Goal: Task Accomplishment & Management: Manage account settings

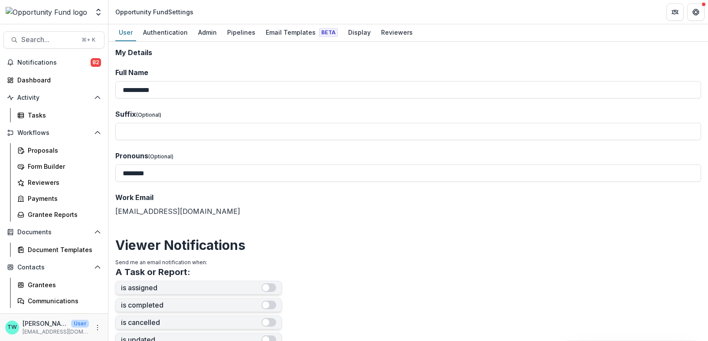
select select "****"
click at [39, 59] on span "Notifications" at bounding box center [53, 62] width 73 height 7
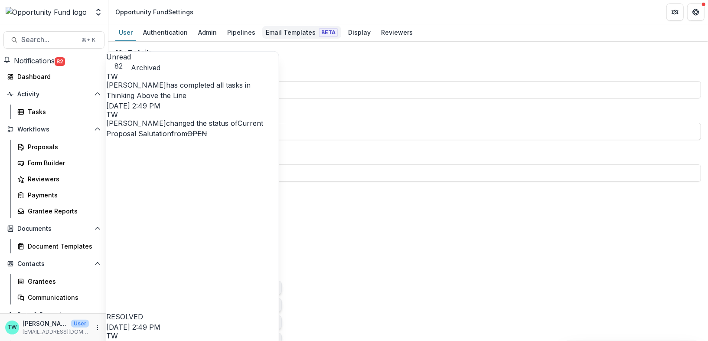
click at [291, 34] on div "Email Templates Beta" at bounding box center [301, 32] width 79 height 13
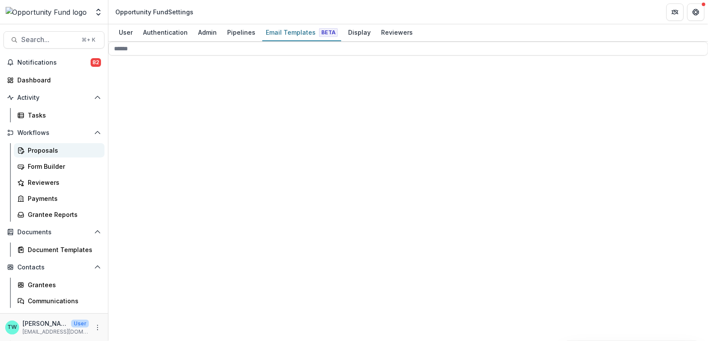
click at [38, 147] on div "Proposals" at bounding box center [63, 150] width 70 height 9
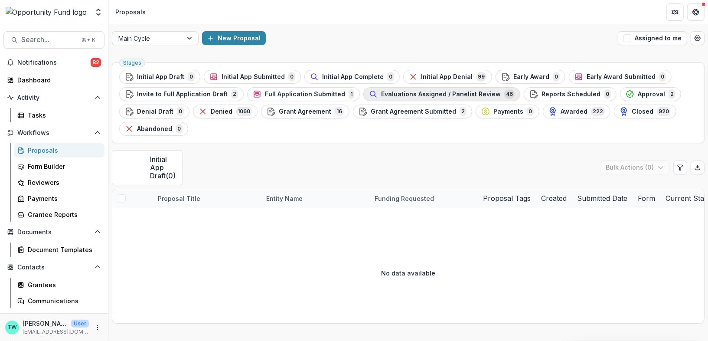
click at [448, 96] on span "Evaluations Assigned / Panelist Review" at bounding box center [441, 94] width 120 height 7
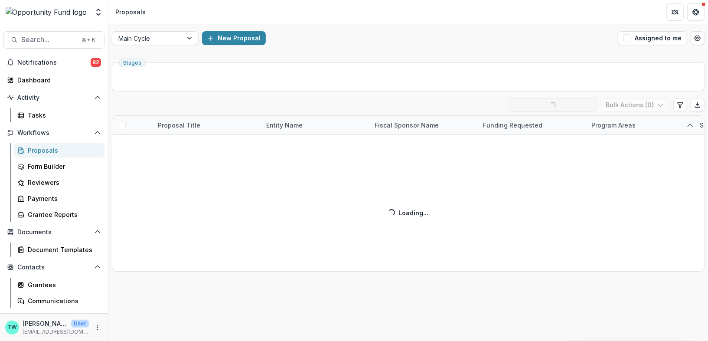
click at [296, 126] on div "Evaluations Assigned / Panelist Review ( 46 ) Loading... Ready for Next Stage B…" at bounding box center [408, 184] width 593 height 173
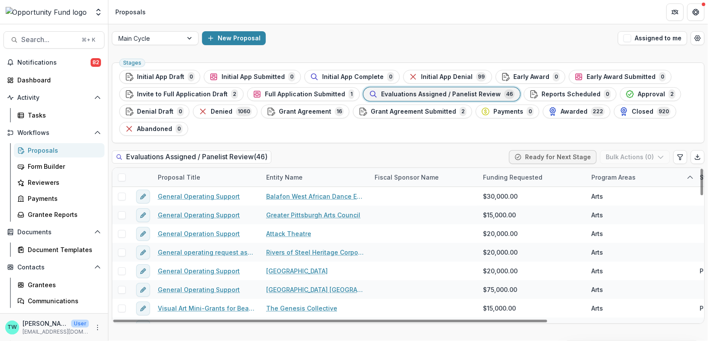
click at [300, 176] on div "Entity Name" at bounding box center [284, 177] width 47 height 9
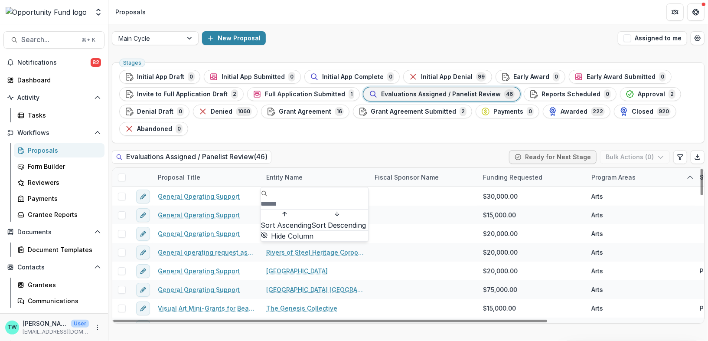
click at [282, 199] on input at bounding box center [295, 204] width 69 height 10
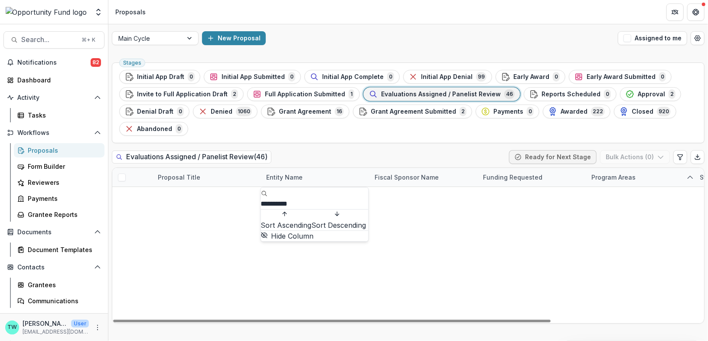
type input "**********"
click at [340, 137] on div "Stages Initial App Draft 0 Initial App Submitted 0 Initial App Complete 0 Initi…" at bounding box center [408, 102] width 593 height 81
click at [207, 194] on link "Organizational Development Support" at bounding box center [207, 196] width 98 height 9
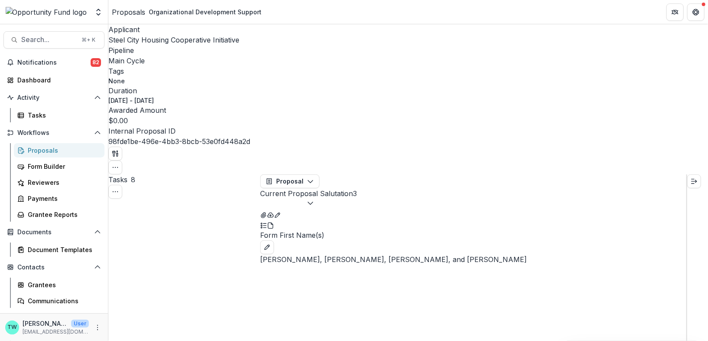
click at [357, 188] on button "Current Proposal Salutation 3" at bounding box center [308, 198] width 97 height 21
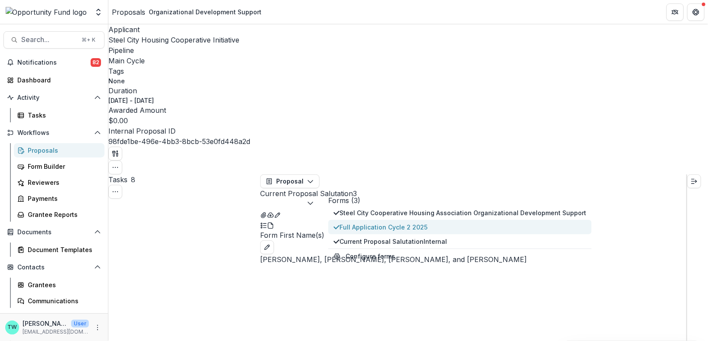
click at [399, 222] on span "Full Application Cycle 2 2025" at bounding box center [463, 226] width 247 height 9
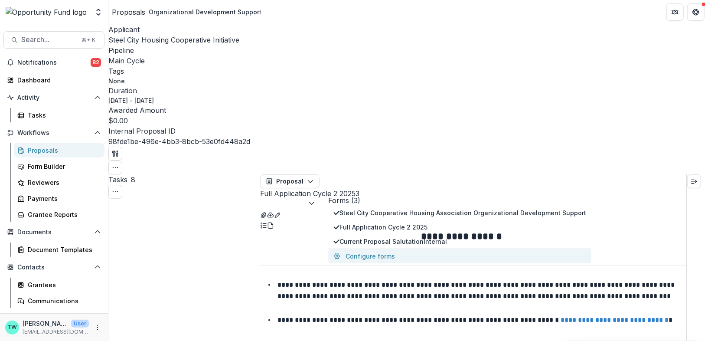
scroll to position [942, 0]
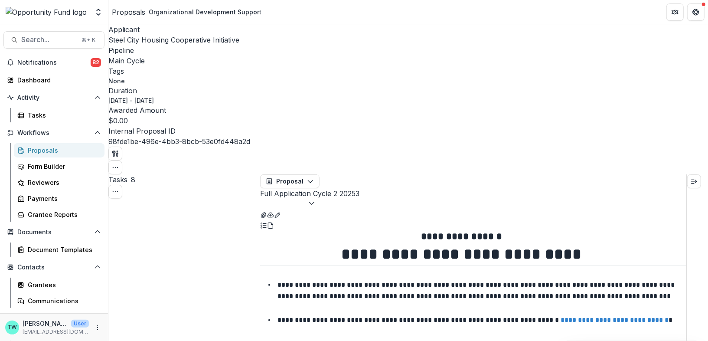
scroll to position [1272, 0]
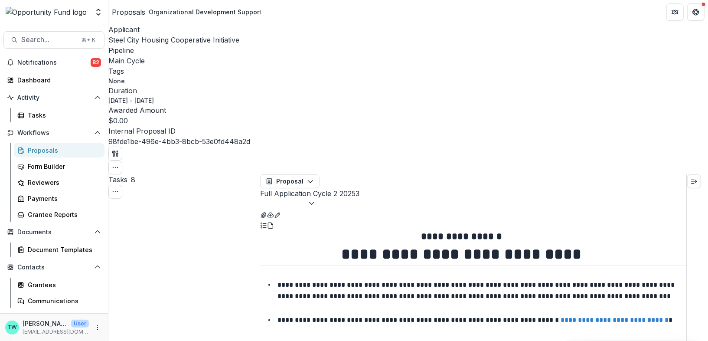
click at [7, 340] on icon "Close" at bounding box center [3, 346] width 7 height 7
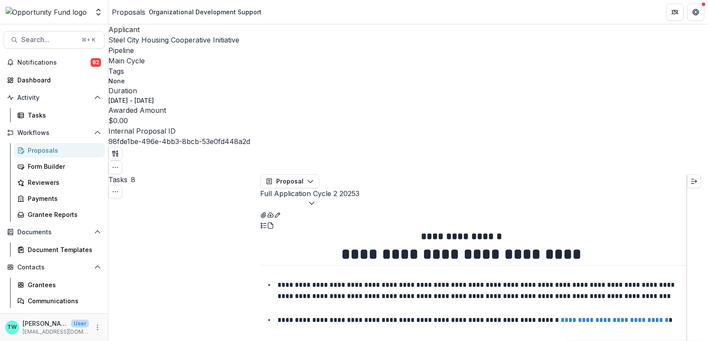
click at [359, 188] on button "Full Application Cycle 2 2025 3" at bounding box center [309, 198] width 99 height 21
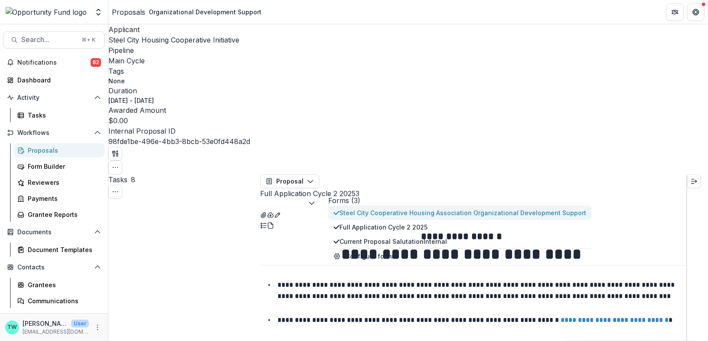
click at [375, 208] on span "Steel City Cooperative Housing Association Organizational Development Support" at bounding box center [463, 212] width 247 height 9
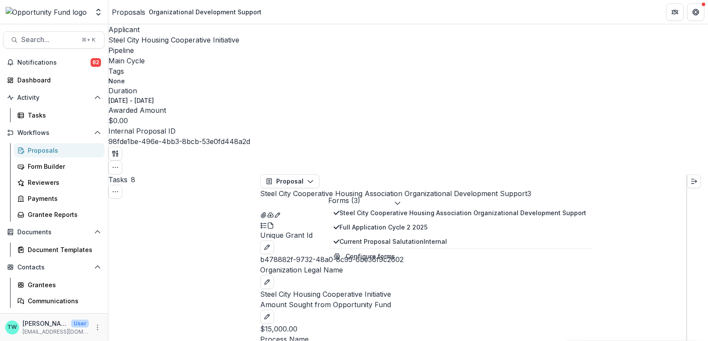
scroll to position [0, 0]
click at [506, 26] on div "Applicant Steel City Housing Cooperative Initiative Pipeline Main Cycle Tags No…" at bounding box center [408, 99] width 600 height 150
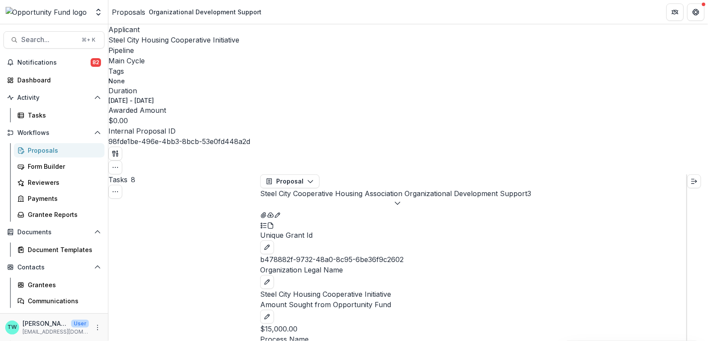
scroll to position [1363, 0]
click at [274, 209] on button "button" at bounding box center [270, 214] width 7 height 10
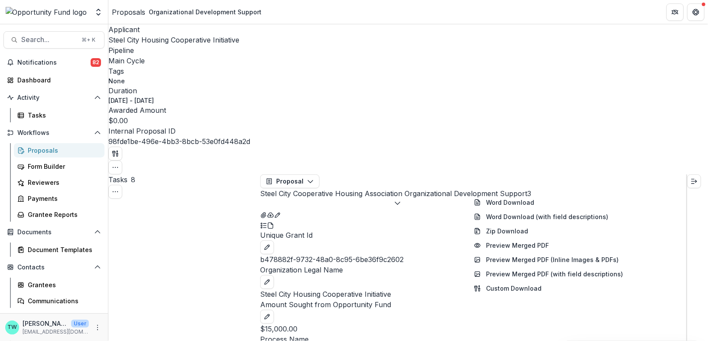
click at [267, 212] on icon "View Attached Files" at bounding box center [263, 215] width 7 height 7
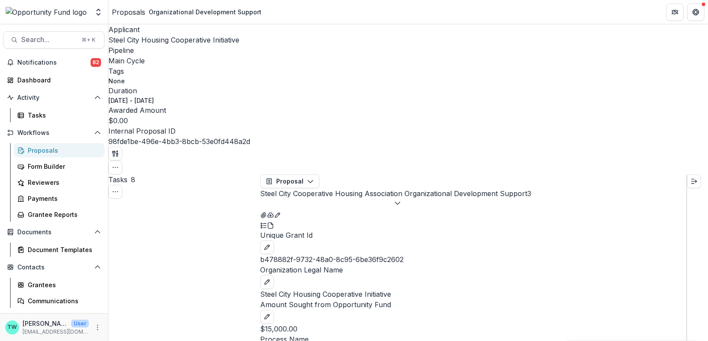
click at [38, 64] on span "Notifications" at bounding box center [53, 62] width 73 height 7
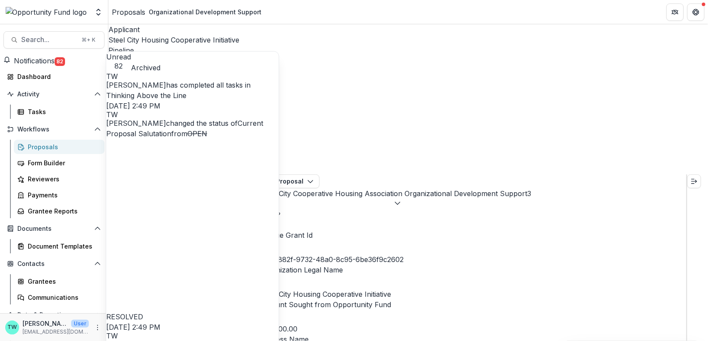
scroll to position [0, 0]
click at [507, 21] on header "Proposals Organizational Development Support" at bounding box center [408, 12] width 600 height 24
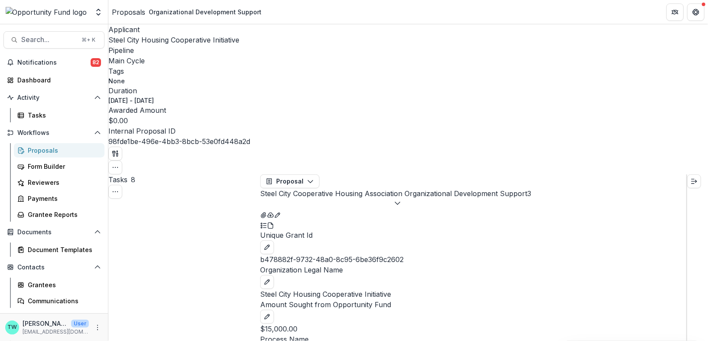
click at [51, 151] on div "Proposals" at bounding box center [63, 150] width 70 height 9
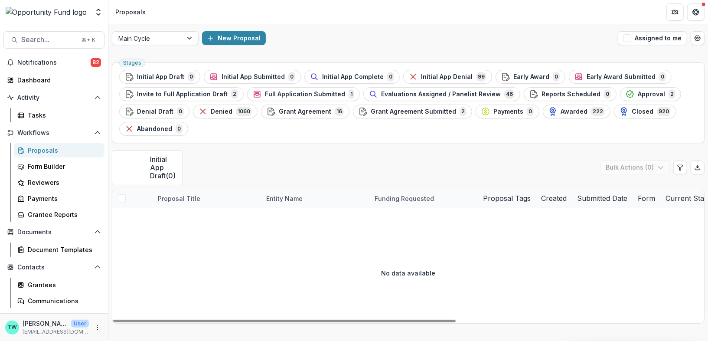
click at [413, 95] on span "Evaluations Assigned / Panelist Review" at bounding box center [441, 94] width 120 height 7
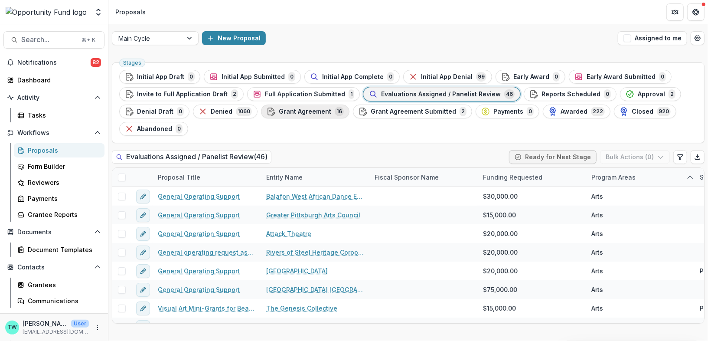
click at [304, 110] on span "Grant Agreement" at bounding box center [305, 111] width 52 height 7
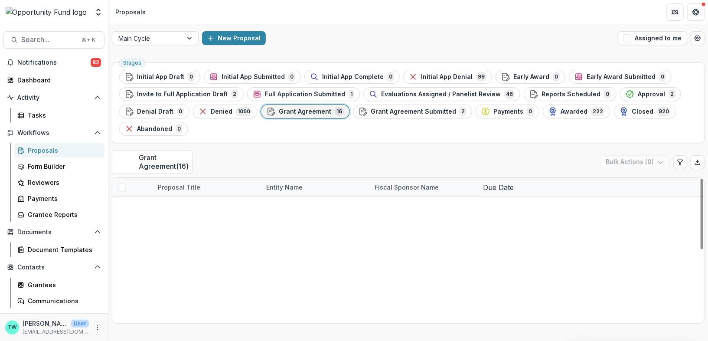
click at [210, 239] on link "General Operating Support" at bounding box center [199, 243] width 82 height 9
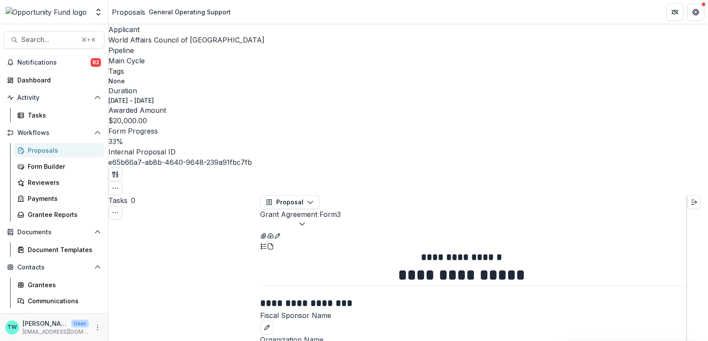
click at [306, 220] on icon "button" at bounding box center [302, 223] width 7 height 7
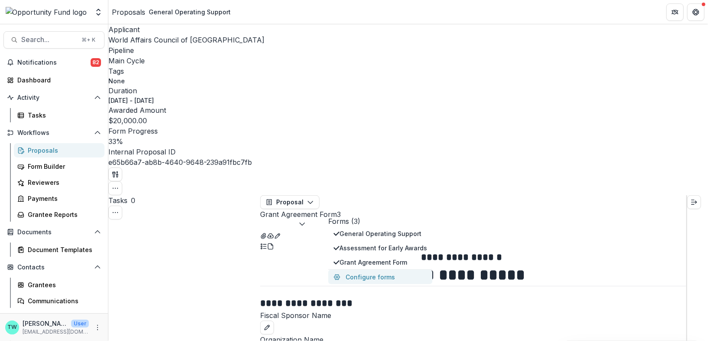
click at [390, 270] on button "Configure forms" at bounding box center [380, 277] width 104 height 14
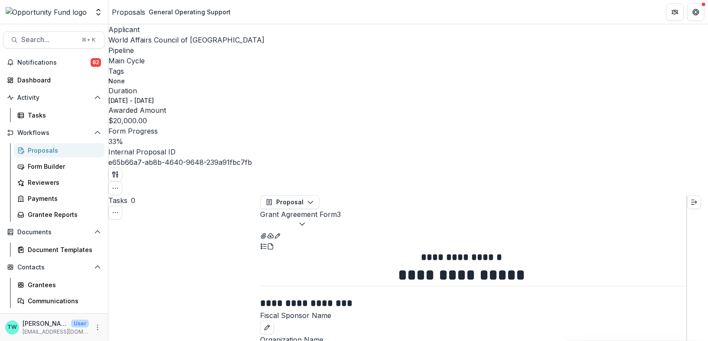
click at [142, 43] on span "World Affairs Council of [GEOGRAPHIC_DATA]" at bounding box center [186, 40] width 156 height 9
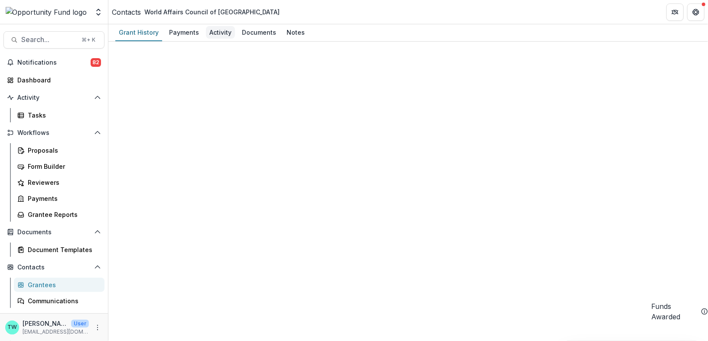
click at [219, 33] on div "Activity" at bounding box center [220, 32] width 29 height 13
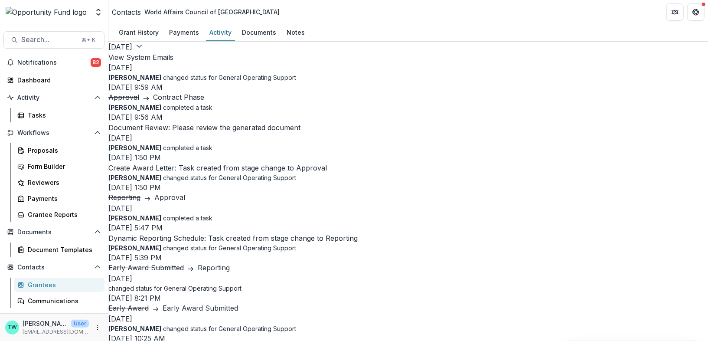
click at [173, 55] on button "View System Emails" at bounding box center [140, 57] width 65 height 10
click at [34, 150] on div "Proposals" at bounding box center [63, 150] width 70 height 9
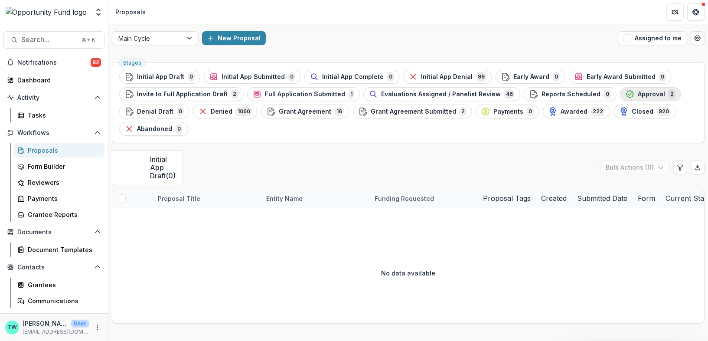
click at [627, 97] on div "Approval 2" at bounding box center [651, 94] width 50 height 10
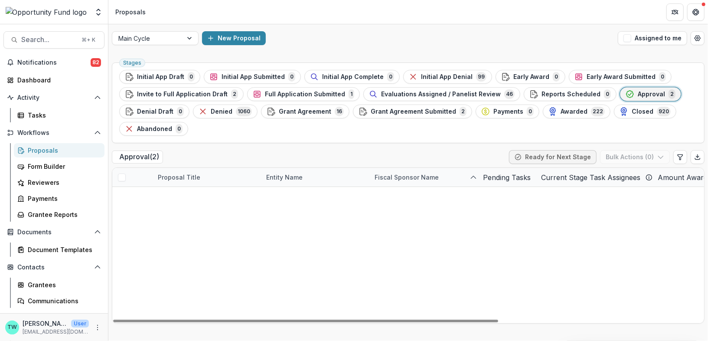
click at [181, 215] on link "Glitterbox Theater" at bounding box center [186, 214] width 56 height 9
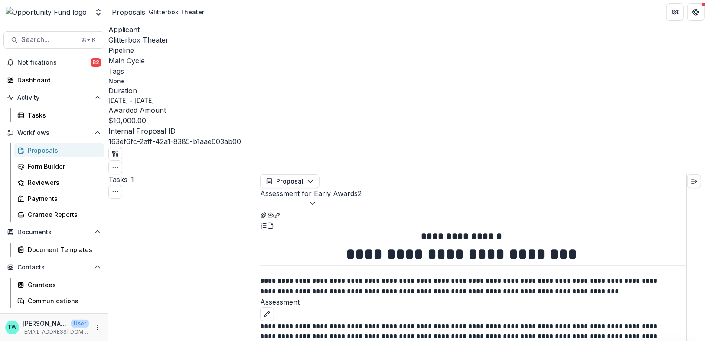
type input "**"
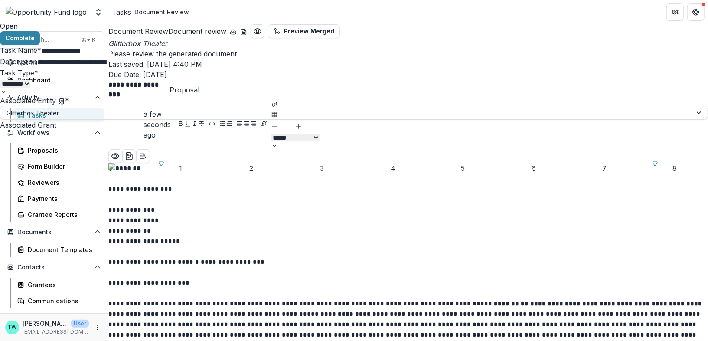
click at [517, 340] on div "**********" at bounding box center [354, 341] width 708 height 0
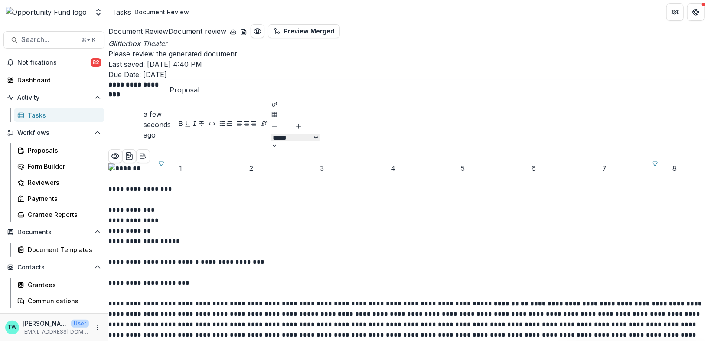
scroll to position [818, 0]
click at [120, 152] on icon "Preview preview-doc.pdf" at bounding box center [115, 156] width 9 height 9
click at [7, 340] on button "Close" at bounding box center [3, 346] width 7 height 10
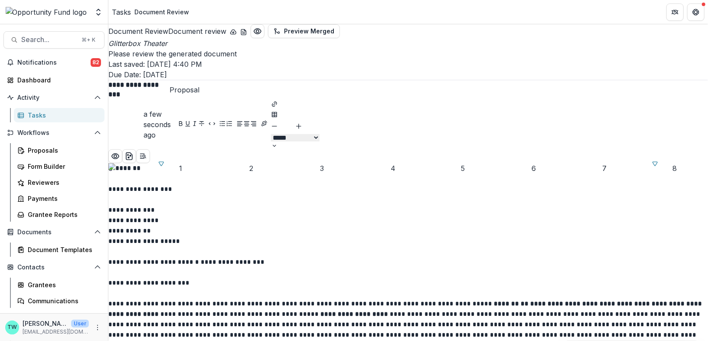
type input "**"
click at [162, 244] on span "**********" at bounding box center [144, 215] width 73 height 58
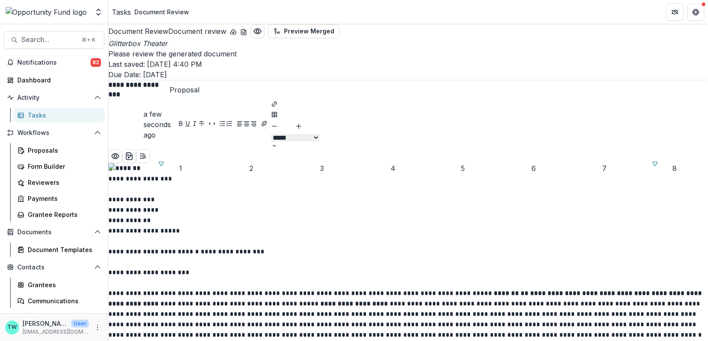
scroll to position [154, 0]
drag, startPoint x: 392, startPoint y: 283, endPoint x: 176, endPoint y: 296, distance: 217.2
click at [176, 300] on span "**********" at bounding box center [405, 318] width 594 height 37
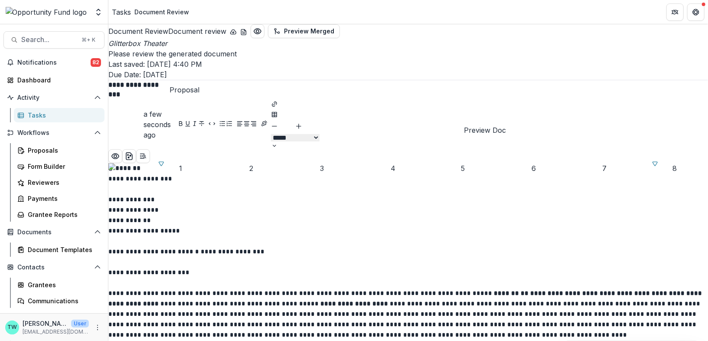
click at [7, 340] on icon "Close" at bounding box center [3, 346] width 7 height 7
click at [120, 152] on icon "Preview preview-doc.pdf" at bounding box center [115, 156] width 9 height 9
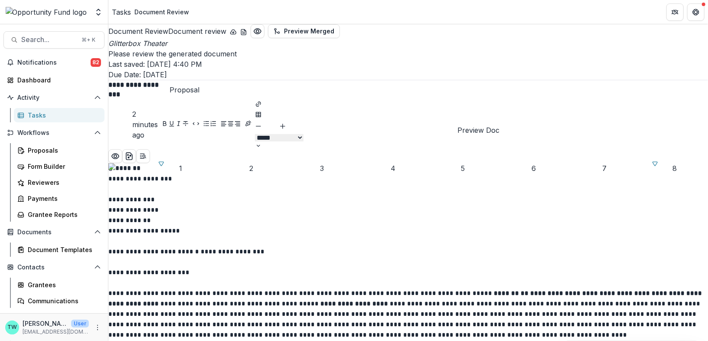
click at [7, 340] on button "Close" at bounding box center [3, 346] width 7 height 10
click at [162, 234] on span "**********" at bounding box center [144, 205] width 73 height 58
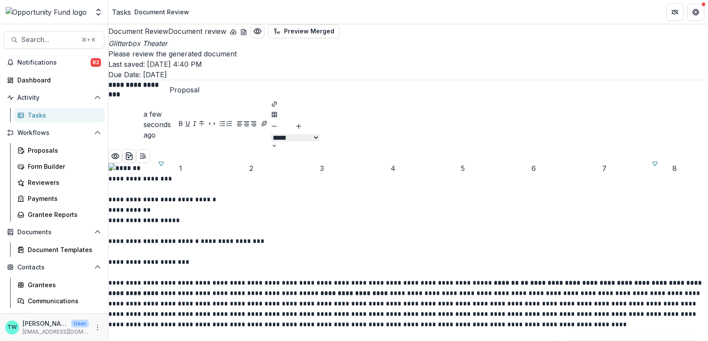
scroll to position [344, 0]
click at [120, 152] on icon "Preview preview-doc.pdf" at bounding box center [115, 156] width 9 height 9
click at [7, 340] on icon "Close" at bounding box center [3, 346] width 7 height 7
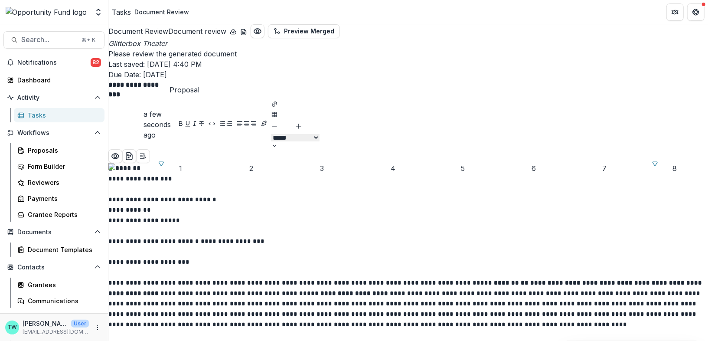
type input "**"
click at [120, 152] on icon "Preview preview-doc.pdf" at bounding box center [115, 156] width 9 height 9
click at [7, 340] on button "Close" at bounding box center [3, 346] width 7 height 10
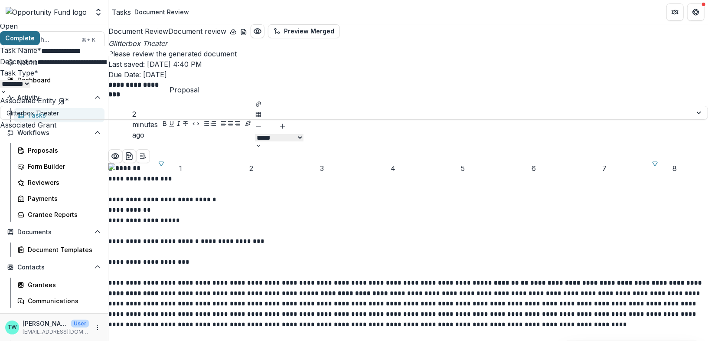
click at [40, 43] on button "Complete" at bounding box center [20, 38] width 40 height 14
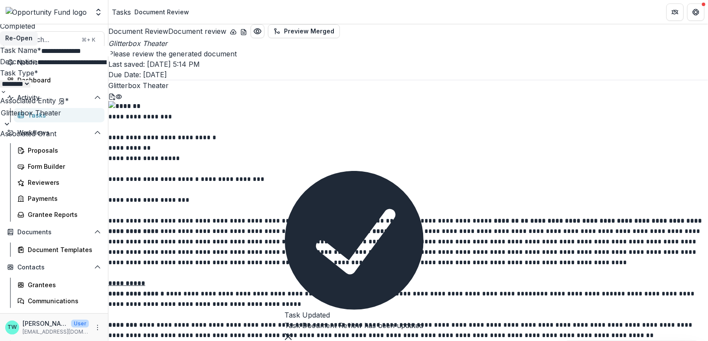
click at [7, 10] on icon "Close" at bounding box center [3, 6] width 7 height 7
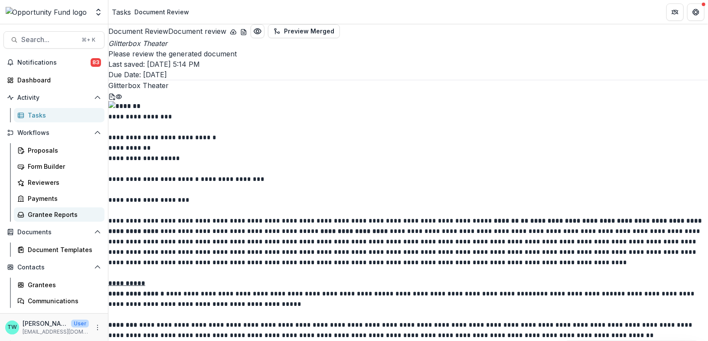
click at [52, 212] on div "Grantee Reports" at bounding box center [63, 214] width 70 height 9
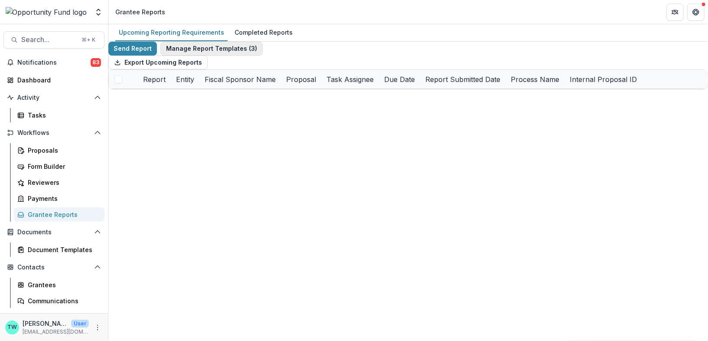
click at [234, 56] on button "Manage Report Templates ( 3 )" at bounding box center [211, 49] width 102 height 14
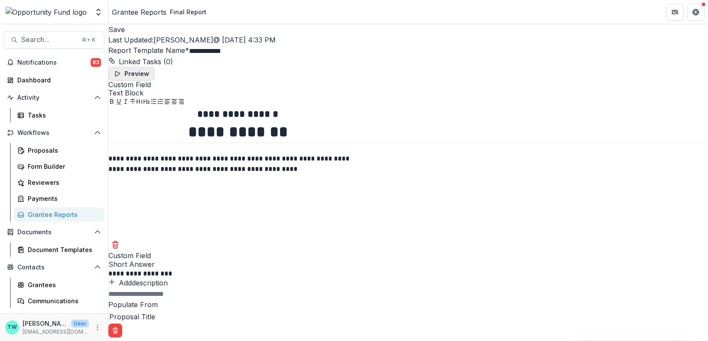
click at [155, 81] on button "Preview" at bounding box center [131, 74] width 46 height 14
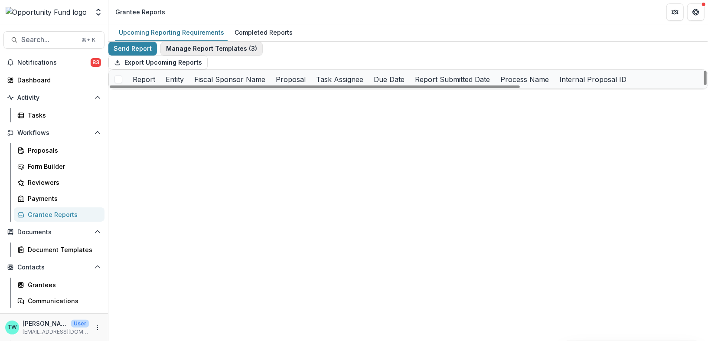
click at [225, 56] on button "Manage Report Templates ( 3 )" at bounding box center [211, 49] width 102 height 14
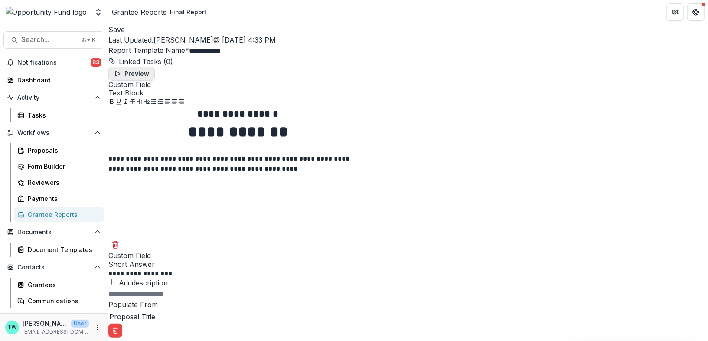
click at [155, 81] on button "Preview" at bounding box center [131, 74] width 46 height 14
drag, startPoint x: 335, startPoint y: 79, endPoint x: 207, endPoint y: 23, distance: 140.0
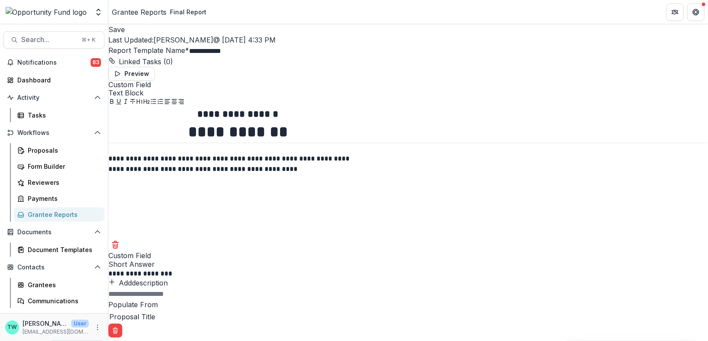
copy div "**********"
drag, startPoint x: 215, startPoint y: 120, endPoint x: 337, endPoint y: 120, distance: 122.3
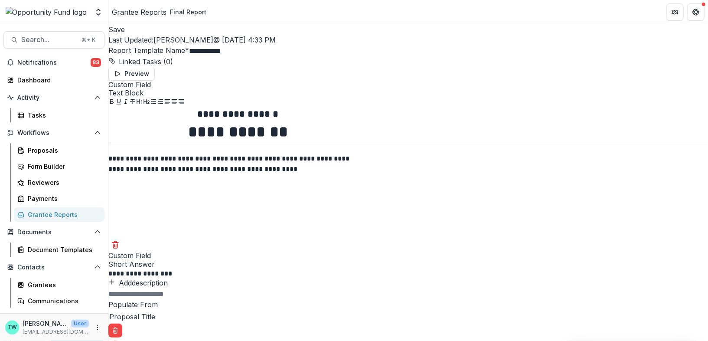
drag, startPoint x: 215, startPoint y: 118, endPoint x: 338, endPoint y: 122, distance: 123.2
drag, startPoint x: 215, startPoint y: 119, endPoint x: 302, endPoint y: 118, distance: 86.3
drag, startPoint x: 300, startPoint y: 120, endPoint x: 215, endPoint y: 120, distance: 84.6
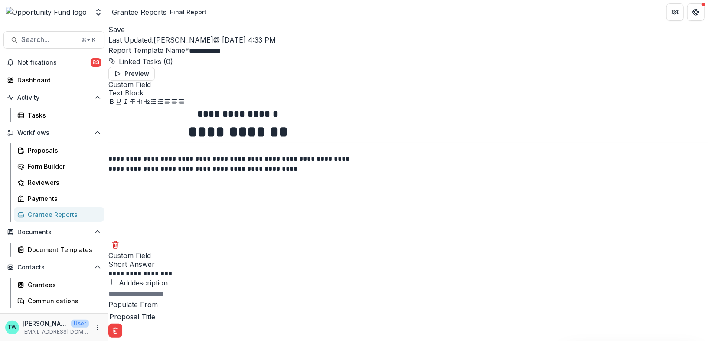
drag, startPoint x: 215, startPoint y: 119, endPoint x: 300, endPoint y: 120, distance: 85.4
drag, startPoint x: 215, startPoint y: 154, endPoint x: 486, endPoint y: 176, distance: 272.3
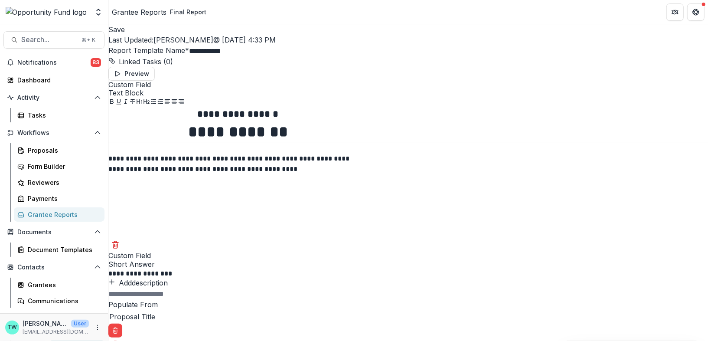
copy div "Significant changes? Were there any significant changes to your project or orga…"
drag, startPoint x: 215, startPoint y: 58, endPoint x: 499, endPoint y: 230, distance: 332.1
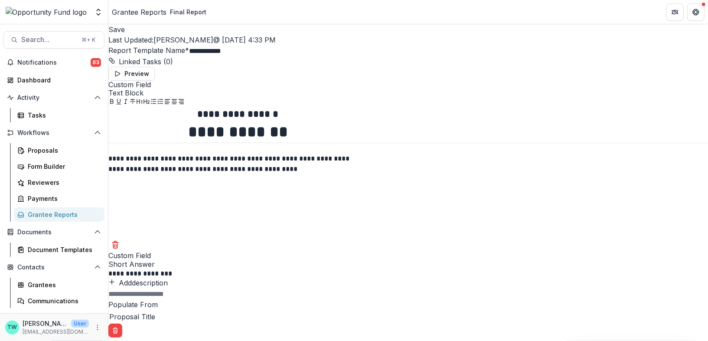
copy div "Did you spend entire grant? * As of [DATE], has your organization spent the ent…"
drag, startPoint x: 215, startPoint y: 25, endPoint x: 423, endPoint y: 312, distance: 354.5
copy div "Final Report Additional Information (Optional) If you would like to share any o…"
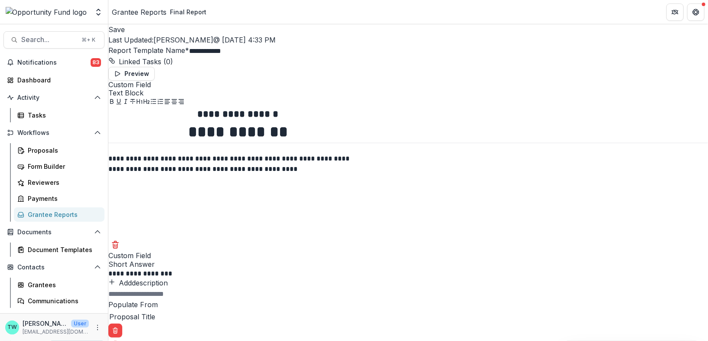
scroll to position [1708, 0]
drag, startPoint x: 212, startPoint y: 273, endPoint x: 279, endPoint y: 276, distance: 66.9
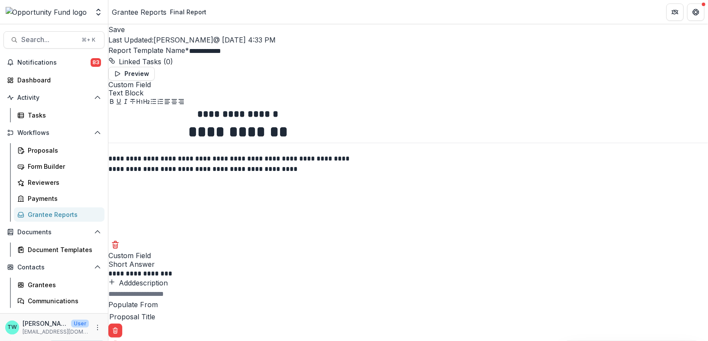
copy label "Date *"
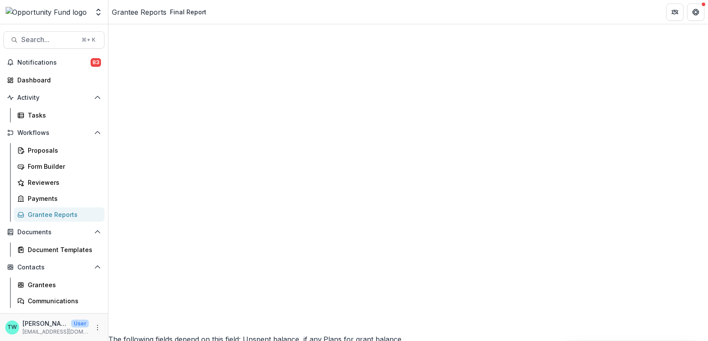
scroll to position [2486, 0]
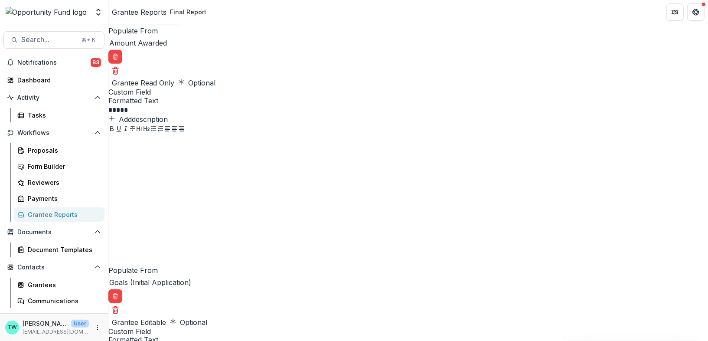
scroll to position [0, 0]
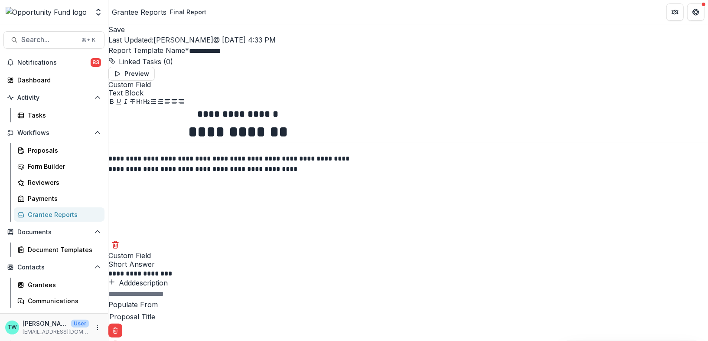
click at [125, 35] on button "Save" at bounding box center [116, 29] width 16 height 10
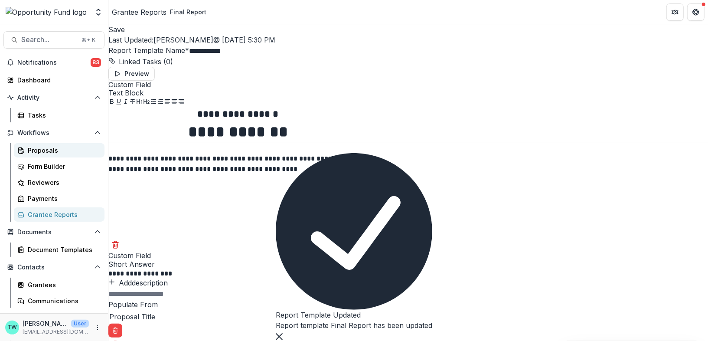
click at [43, 149] on div "Proposals" at bounding box center [63, 150] width 70 height 9
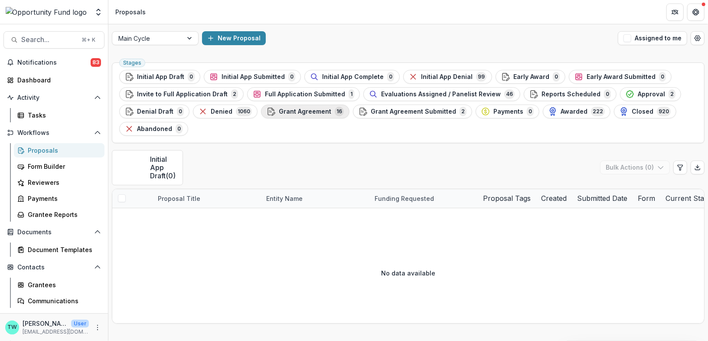
click at [307, 112] on span "Grant Agreement" at bounding box center [305, 111] width 52 height 7
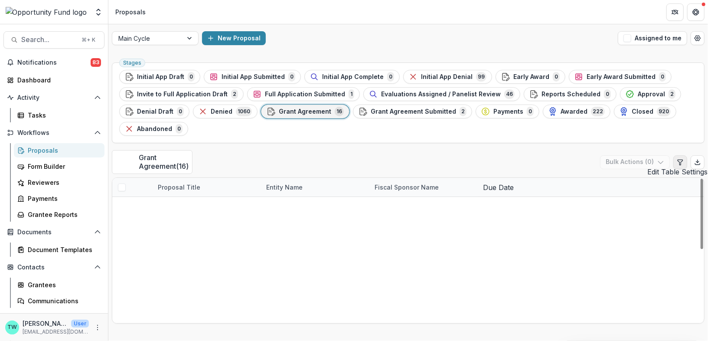
click at [679, 159] on icon "Edit table settings" at bounding box center [680, 162] width 7 height 7
select select "******"
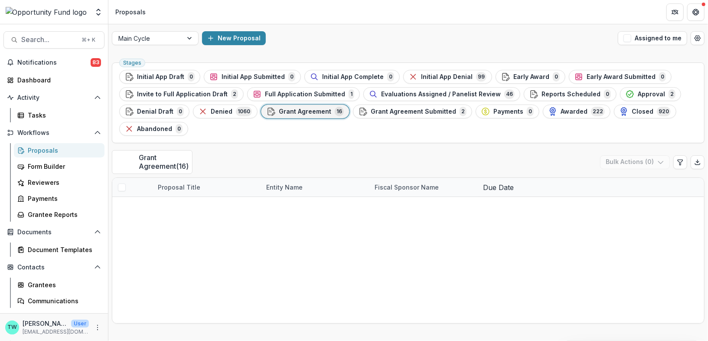
type input "*"
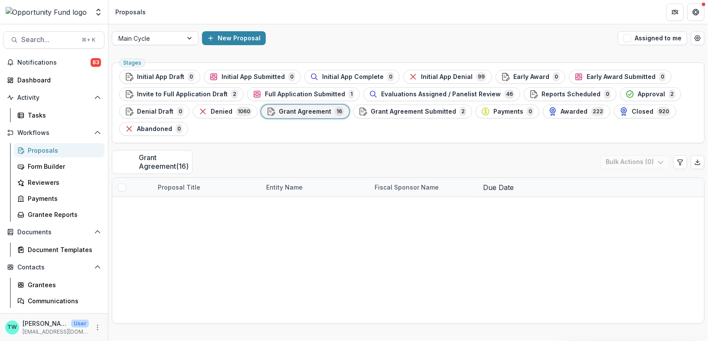
type input "*"
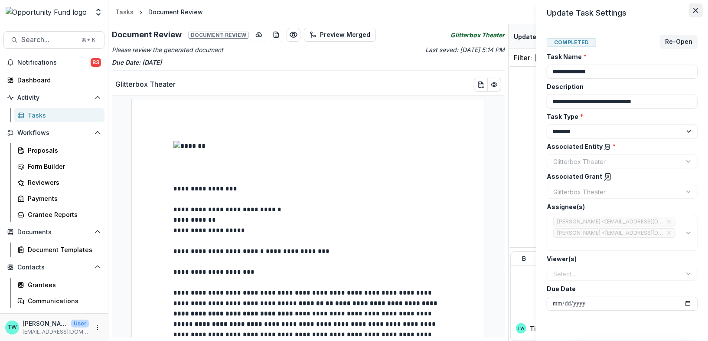
click at [696, 13] on button "Close" at bounding box center [696, 10] width 14 height 14
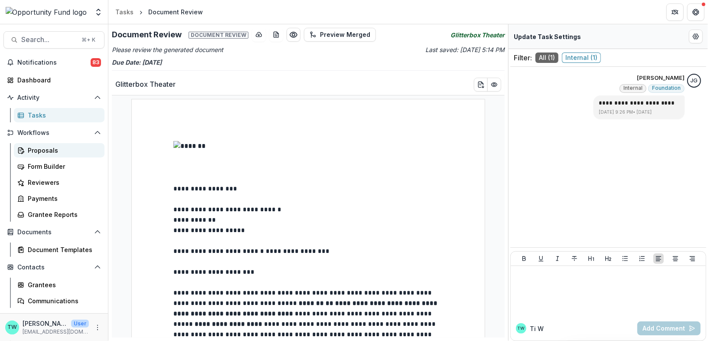
click at [48, 149] on div "Proposals" at bounding box center [63, 150] width 70 height 9
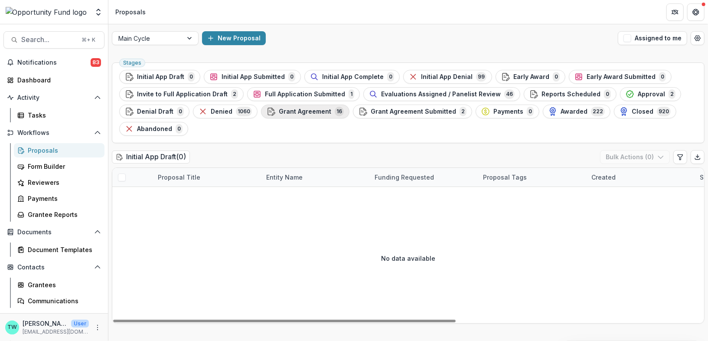
click at [307, 113] on span "Grant Agreement" at bounding box center [305, 111] width 52 height 7
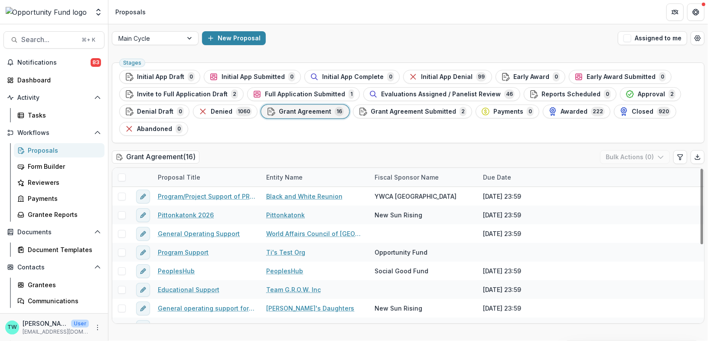
click at [418, 173] on div "Fiscal Sponsor Name" at bounding box center [406, 177] width 75 height 9
click at [403, 212] on span "Sort Ascending" at bounding box center [410, 213] width 46 height 7
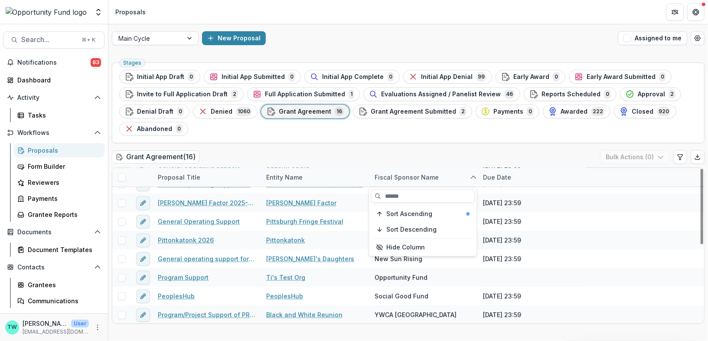
scroll to position [157, 0]
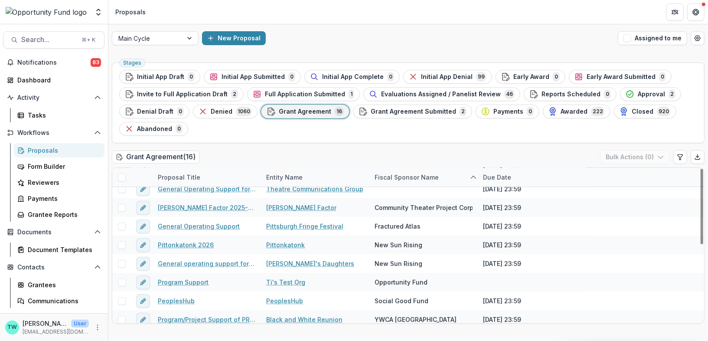
click at [429, 156] on div "Grant Agreement ( 16 ) Bulk Actions ( 0 )" at bounding box center [408, 158] width 593 height 17
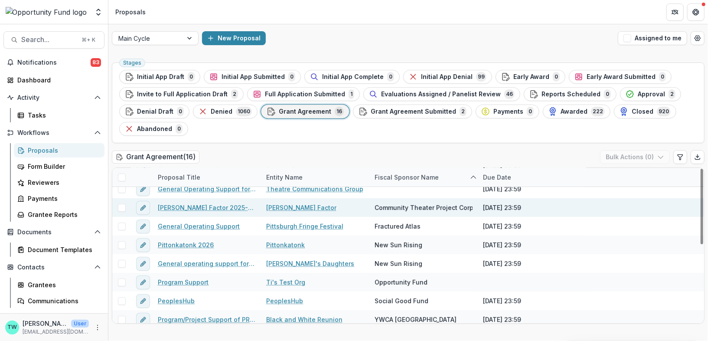
click at [119, 205] on span at bounding box center [122, 208] width 8 height 8
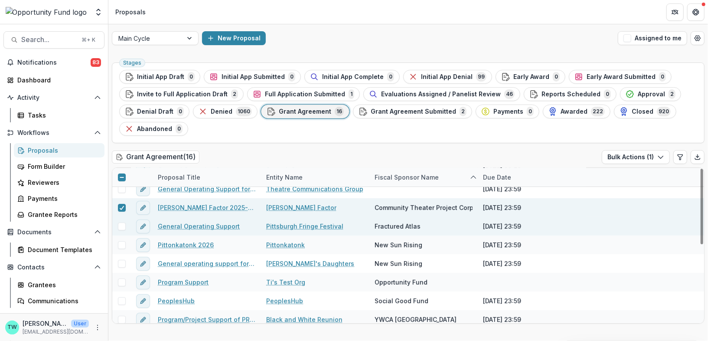
click at [123, 224] on span at bounding box center [122, 226] width 8 height 8
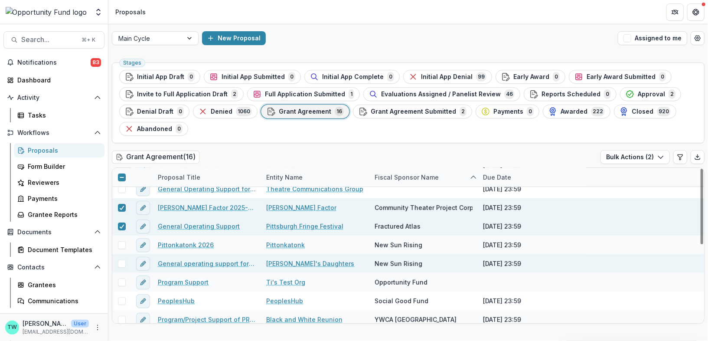
scroll to position [161, 0]
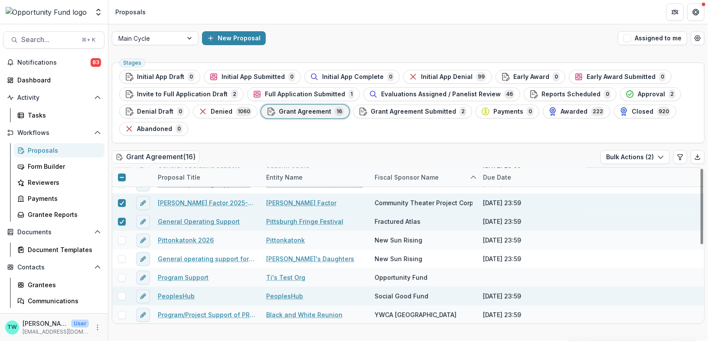
click at [121, 296] on span at bounding box center [122, 296] width 8 height 8
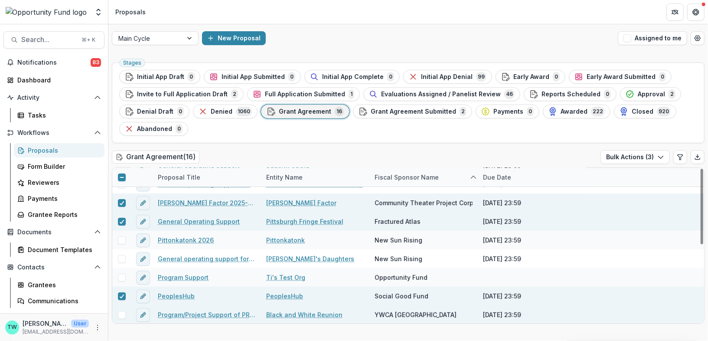
click at [121, 312] on span at bounding box center [122, 315] width 8 height 8
click at [661, 155] on icon "button" at bounding box center [660, 156] width 7 height 7
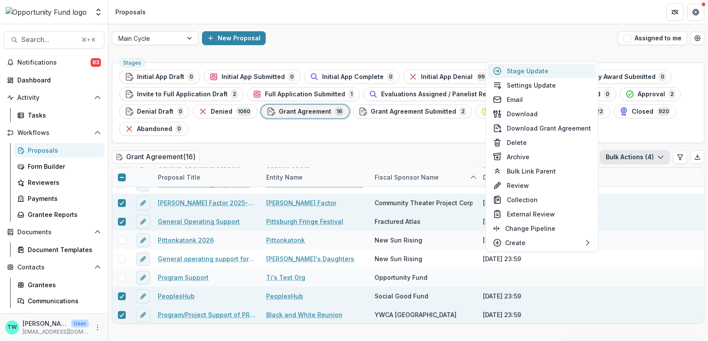
click at [538, 72] on button "Stage Update" at bounding box center [542, 71] width 108 height 14
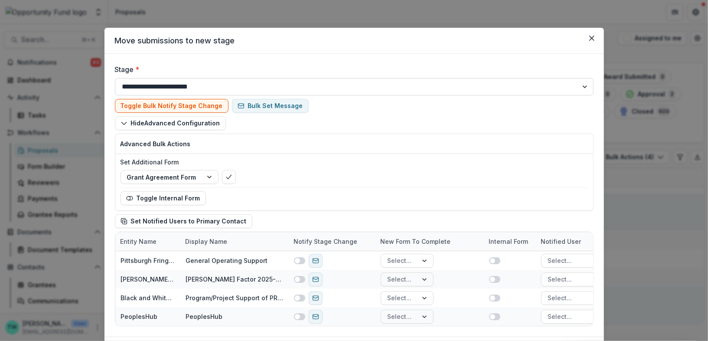
click at [259, 85] on select "**********" at bounding box center [354, 86] width 479 height 17
select select "********"
click at [115, 78] on select "**********" at bounding box center [354, 86] width 479 height 17
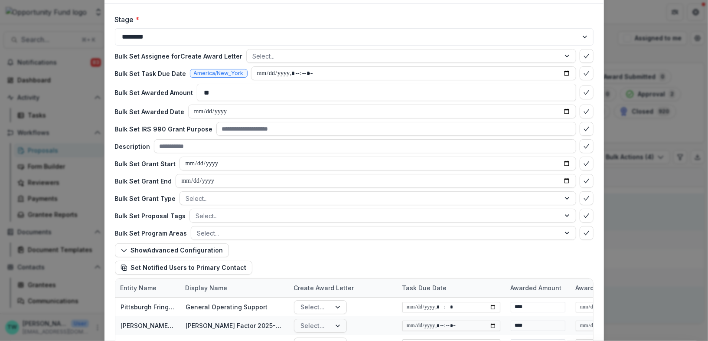
scroll to position [124, 0]
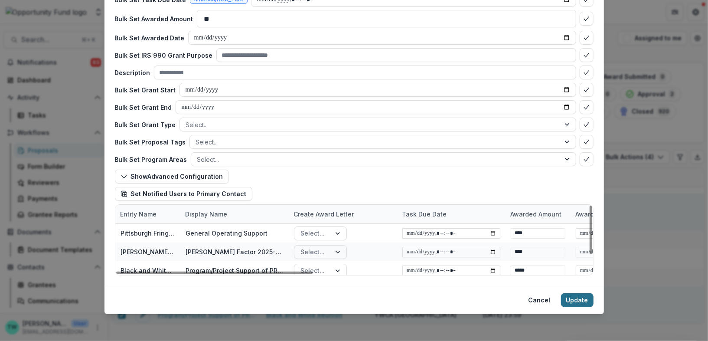
click at [581, 300] on button "Update" at bounding box center [577, 300] width 33 height 14
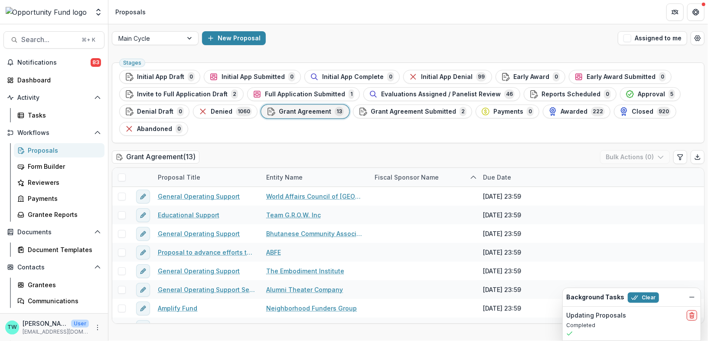
click at [49, 146] on div "Proposals" at bounding box center [63, 150] width 70 height 9
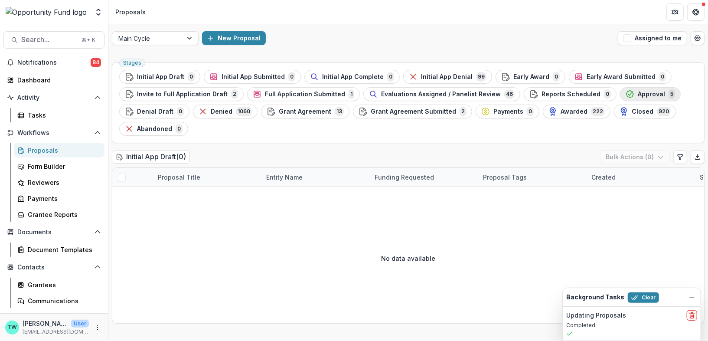
click at [638, 94] on span "Approval" at bounding box center [651, 94] width 27 height 7
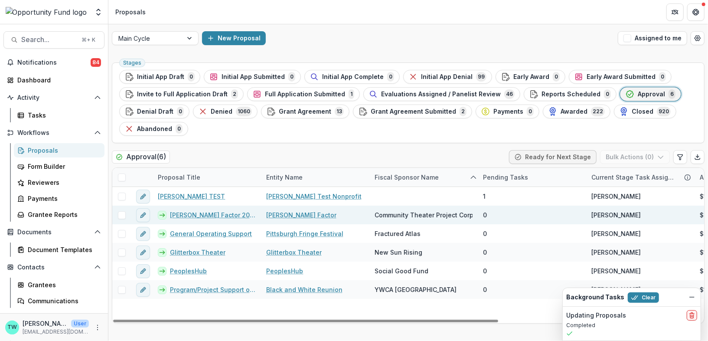
click at [179, 212] on link "[PERSON_NAME] Factor 2025-26 Season" at bounding box center [213, 214] width 86 height 9
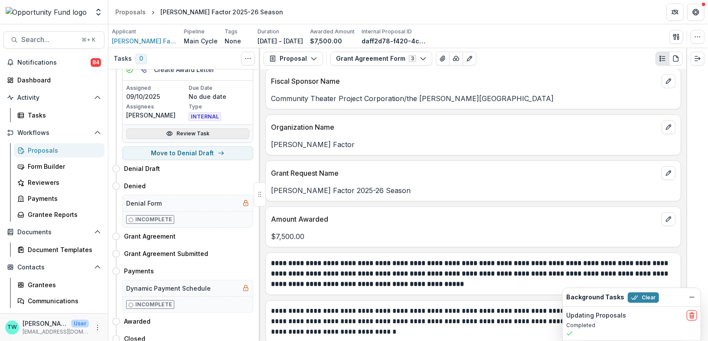
scroll to position [140, 0]
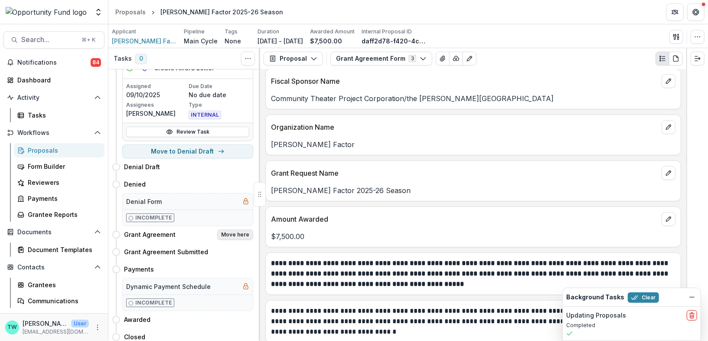
click at [235, 233] on button "Move here" at bounding box center [235, 234] width 36 height 10
select select "**********"
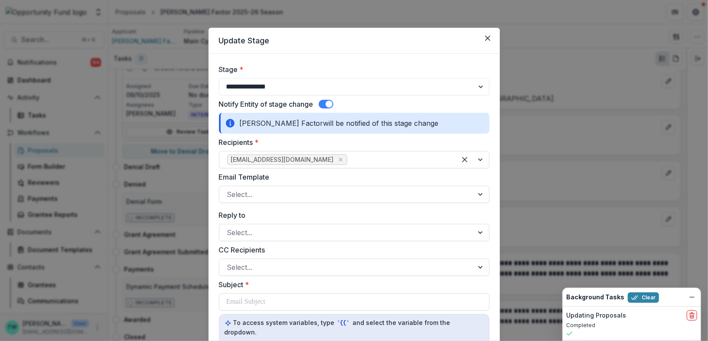
select select "**********"
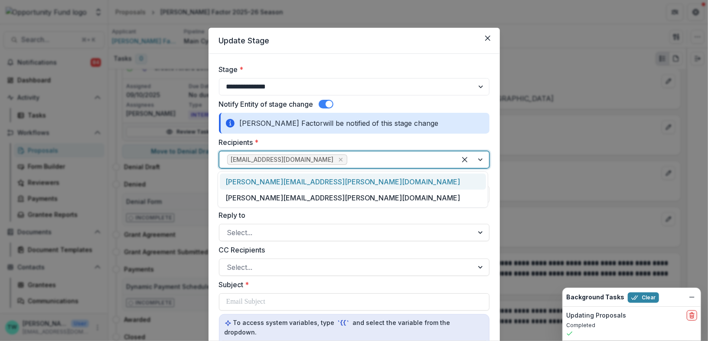
click at [350, 160] on div at bounding box center [398, 159] width 99 height 12
click at [323, 184] on div "joseph@kelly-strayhorn.org" at bounding box center [353, 181] width 266 height 16
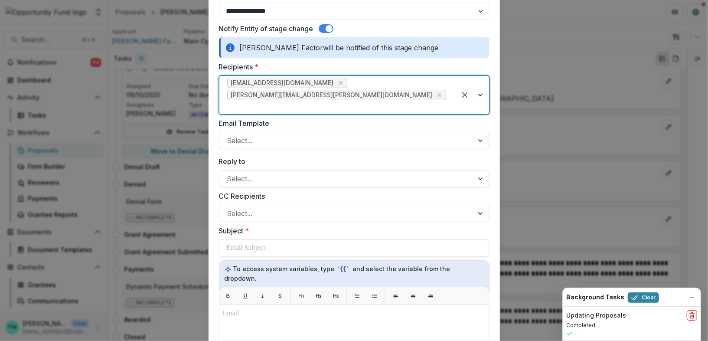
scroll to position [82, 0]
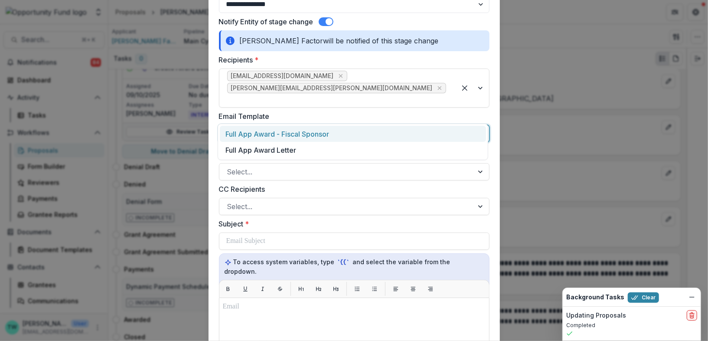
click at [324, 127] on div at bounding box center [346, 133] width 238 height 12
click at [314, 137] on div "Full App Award - Fiscal Sponsor" at bounding box center [353, 134] width 266 height 16
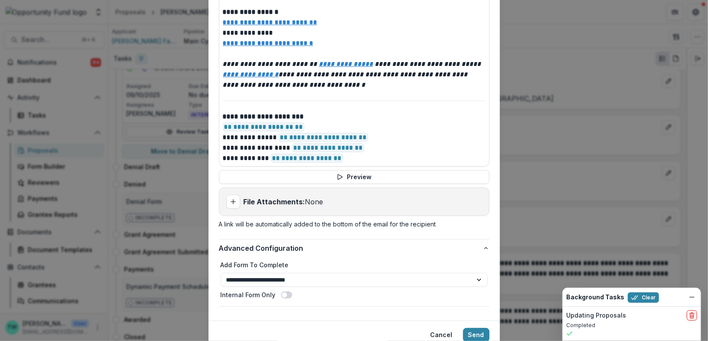
scroll to position [454, 0]
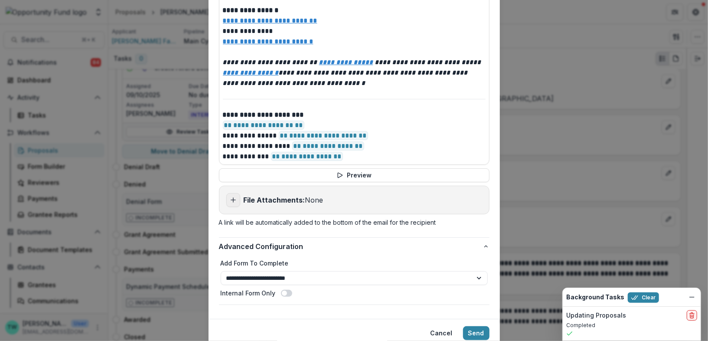
click at [233, 198] on line "Add attachment" at bounding box center [233, 200] width 0 height 4
type input "**********"
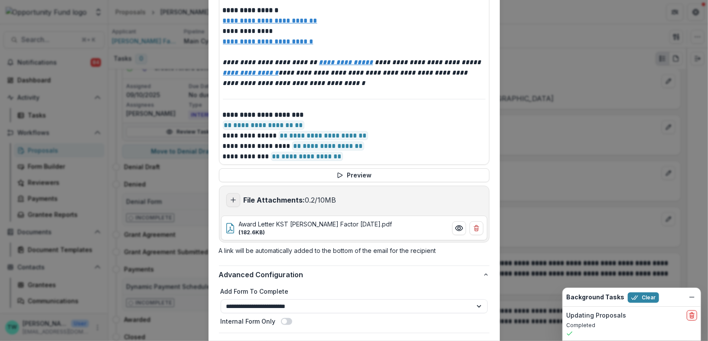
click at [234, 196] on icon "Add attachment" at bounding box center [233, 199] width 7 height 7
type input "**********"
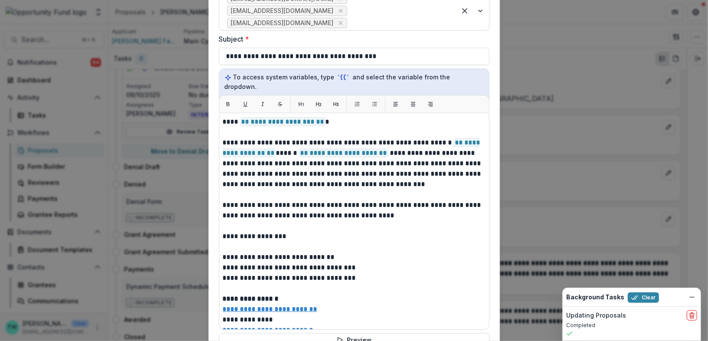
scroll to position [268, 0]
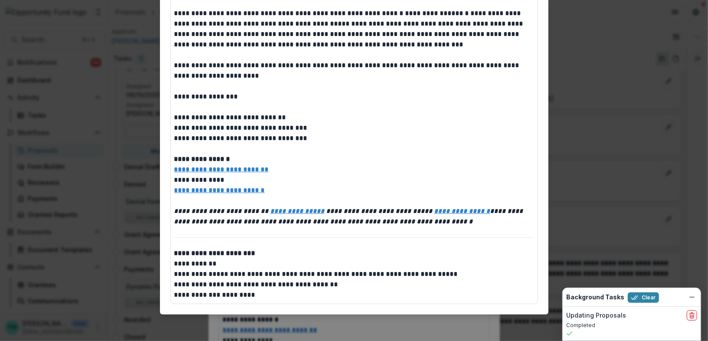
scroll to position [0, 0]
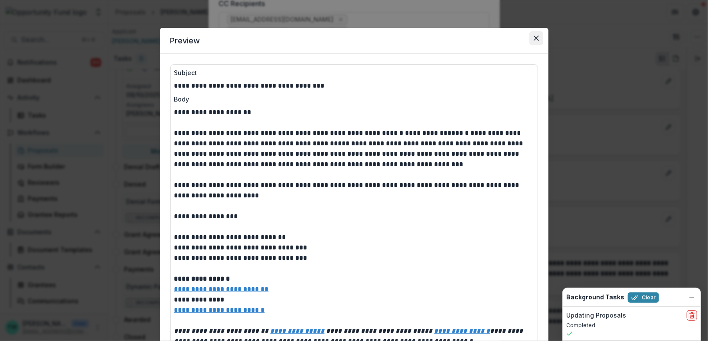
click at [536, 39] on icon "Close" at bounding box center [536, 38] width 5 height 5
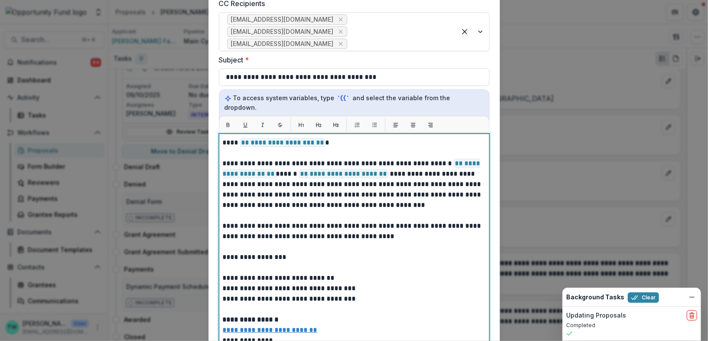
click at [254, 137] on p "**********" at bounding box center [353, 267] width 261 height 260
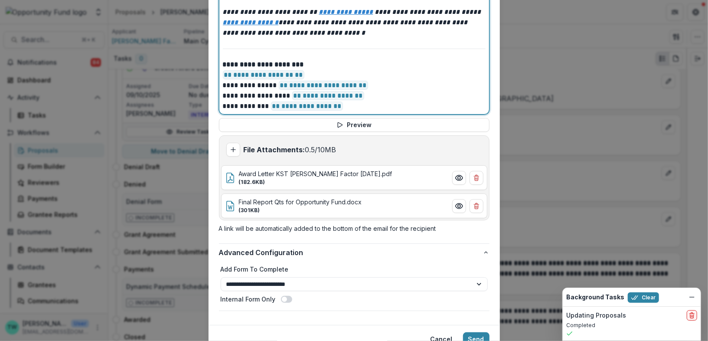
scroll to position [509, 0]
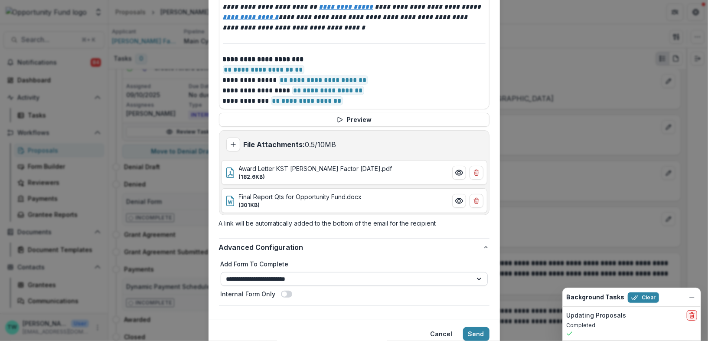
click at [344, 272] on select "**********" at bounding box center [354, 279] width 267 height 14
click at [221, 272] on select "**********" at bounding box center [354, 279] width 267 height 14
click at [476, 327] on button "Send" at bounding box center [476, 334] width 26 height 14
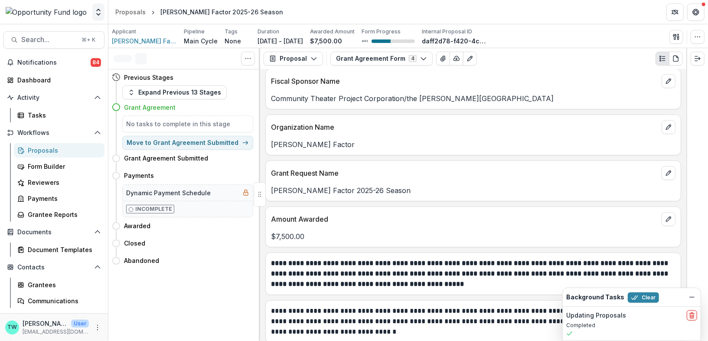
scroll to position [0, 0]
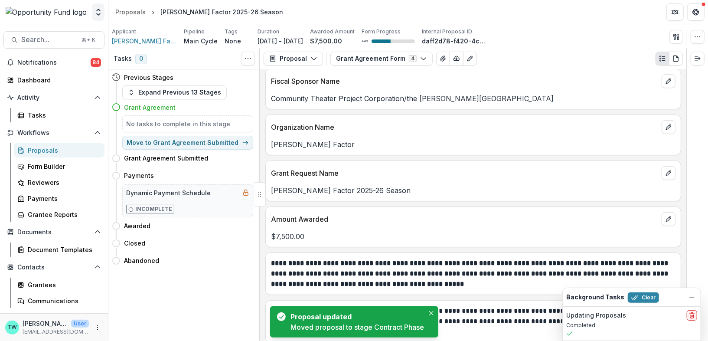
click at [97, 11] on polyline "Open entity switcher" at bounding box center [98, 10] width 3 height 2
click at [54, 37] on link "Admin Settings" at bounding box center [54, 33] width 104 height 14
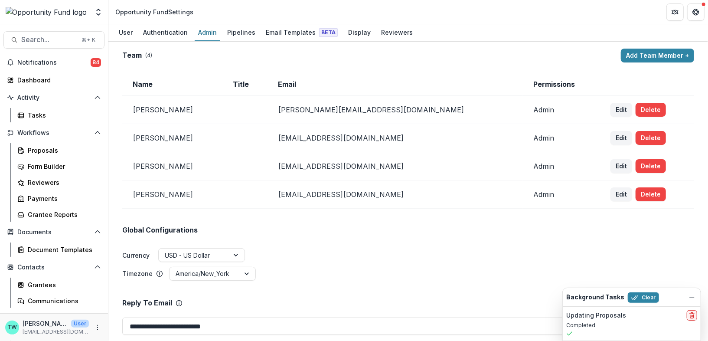
drag, startPoint x: 234, startPoint y: 30, endPoint x: 180, endPoint y: 115, distance: 100.6
click at [234, 30] on div "Pipelines" at bounding box center [241, 32] width 35 height 13
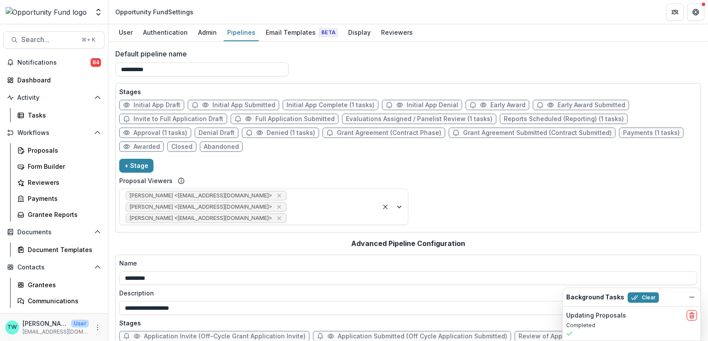
click at [337, 134] on span "Grant Agreement (Contract Phase)" at bounding box center [389, 132] width 104 height 7
select select "*****"
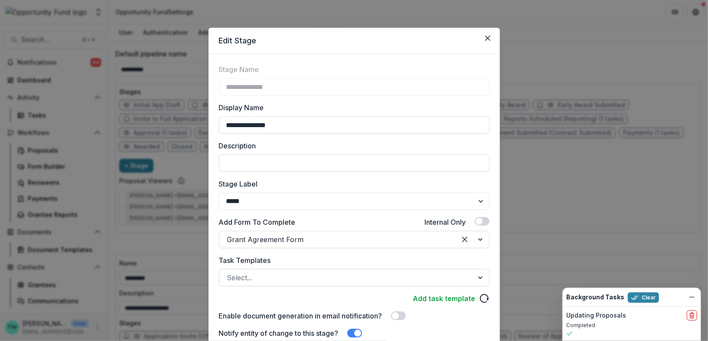
click at [348, 147] on label "Description" at bounding box center [351, 145] width 265 height 10
click at [348, 154] on input "Description" at bounding box center [354, 162] width 271 height 17
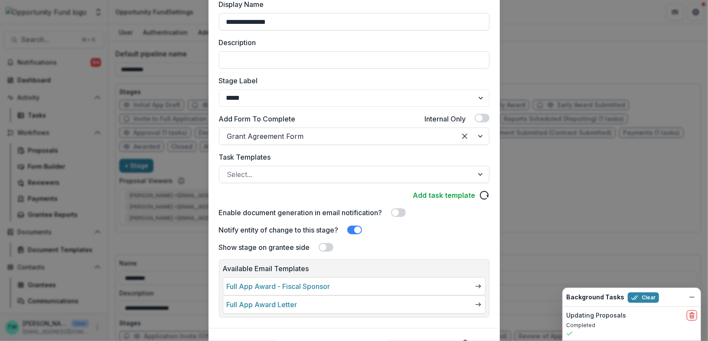
scroll to position [144, 0]
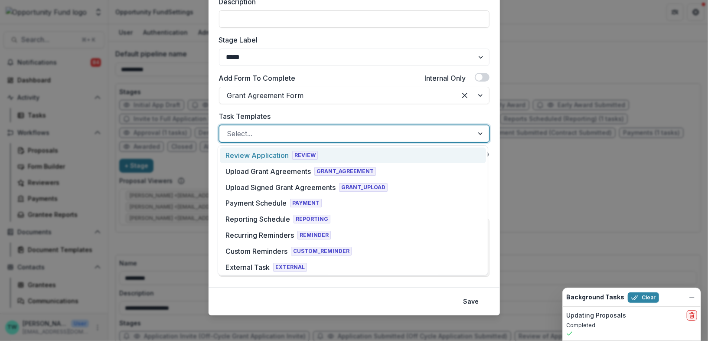
click at [329, 134] on div at bounding box center [346, 133] width 238 height 12
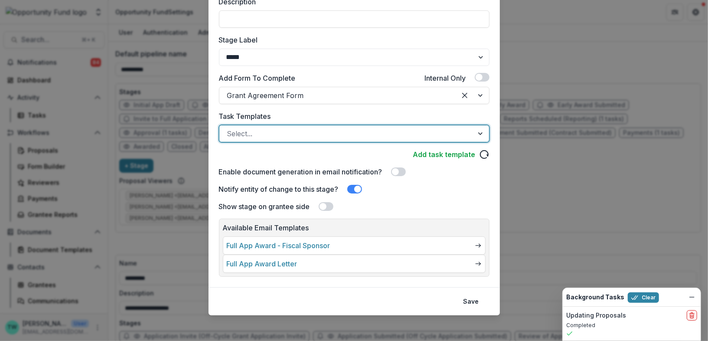
click at [329, 134] on div at bounding box center [346, 133] width 238 height 12
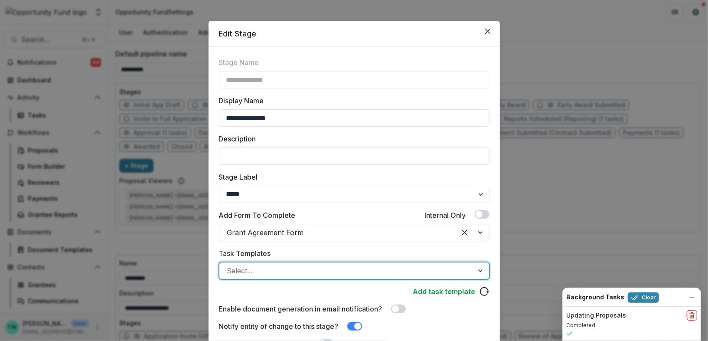
scroll to position [0, 0]
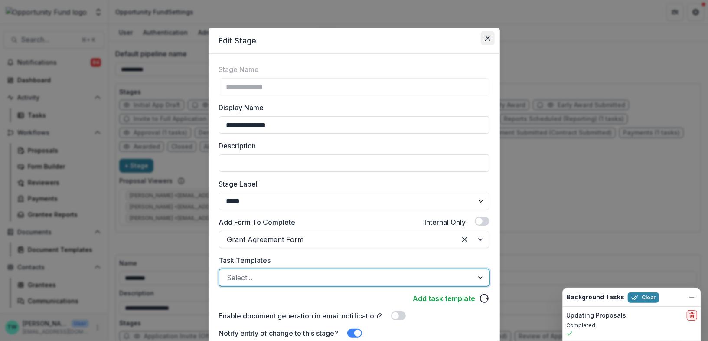
click at [483, 37] on button "Close" at bounding box center [488, 38] width 14 height 14
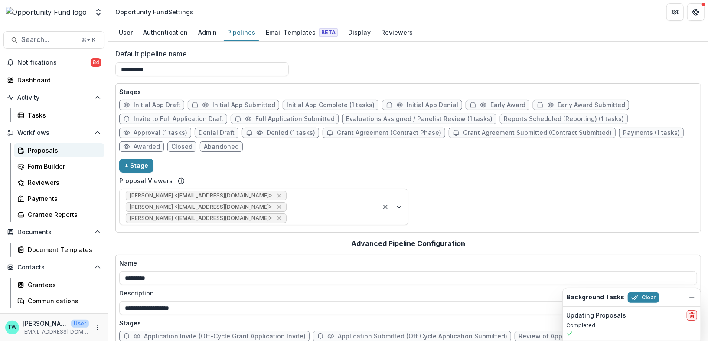
click at [41, 154] on div "Proposals" at bounding box center [63, 150] width 70 height 9
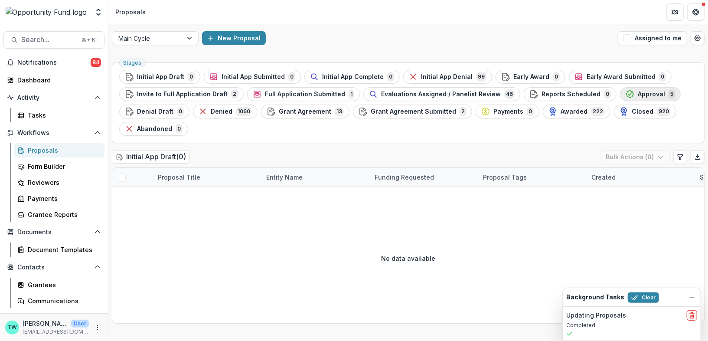
click at [626, 94] on div "Approval 5" at bounding box center [650, 94] width 49 height 10
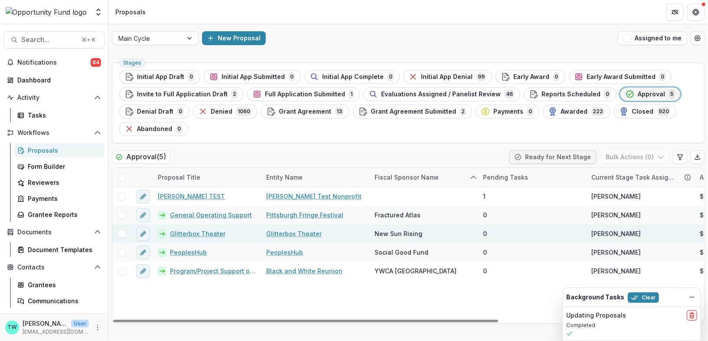
click at [189, 232] on link "Glitterbox Theater" at bounding box center [198, 233] width 56 height 9
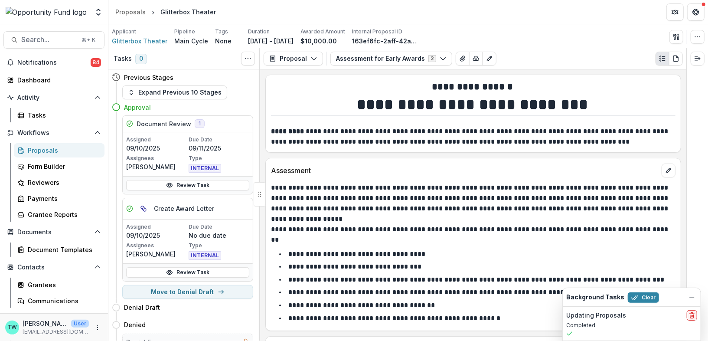
click at [200, 238] on div "Assigned 09/10/2025 Due Date No due date Assignees Ti Wilhelm Type INTERNAL" at bounding box center [187, 241] width 123 height 37
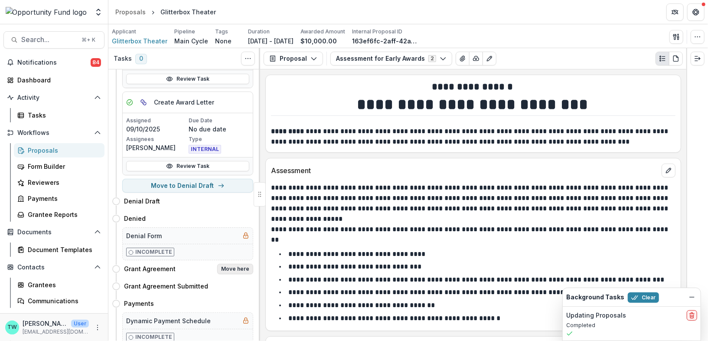
click at [242, 264] on button "Move here" at bounding box center [235, 269] width 36 height 10
select select "**********"
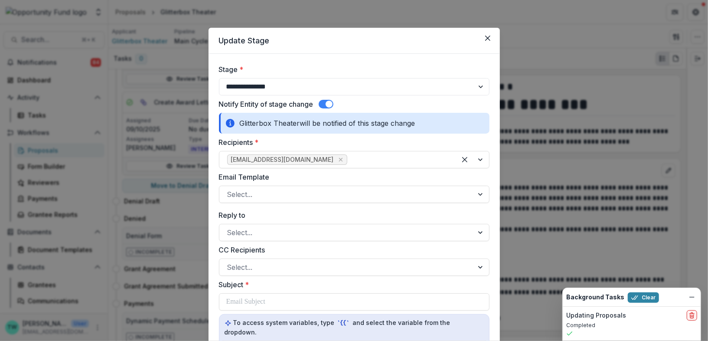
scroll to position [144, 0]
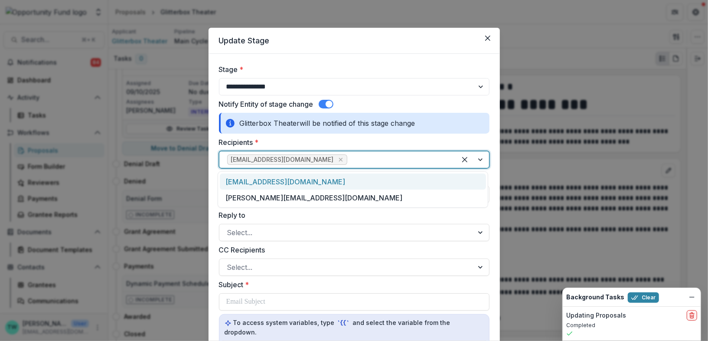
click at [349, 160] on div at bounding box center [398, 159] width 99 height 12
click at [293, 180] on div "info@newsunrising.org" at bounding box center [353, 181] width 266 height 16
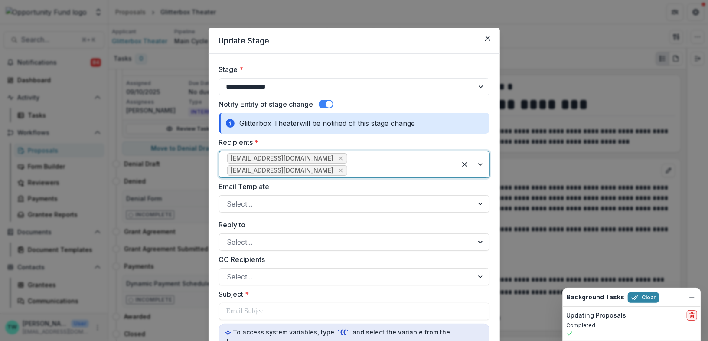
click at [416, 165] on div at bounding box center [398, 170] width 99 height 12
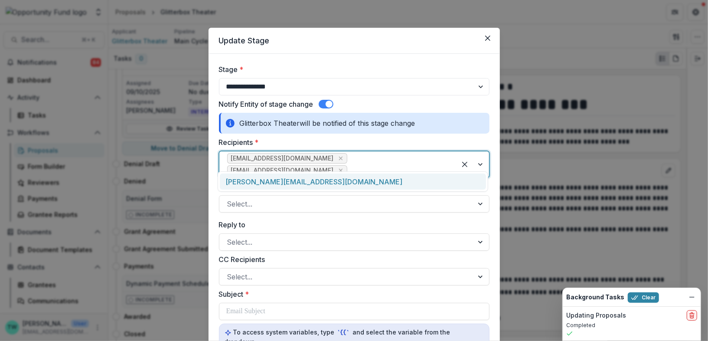
click at [417, 164] on div at bounding box center [398, 170] width 99 height 12
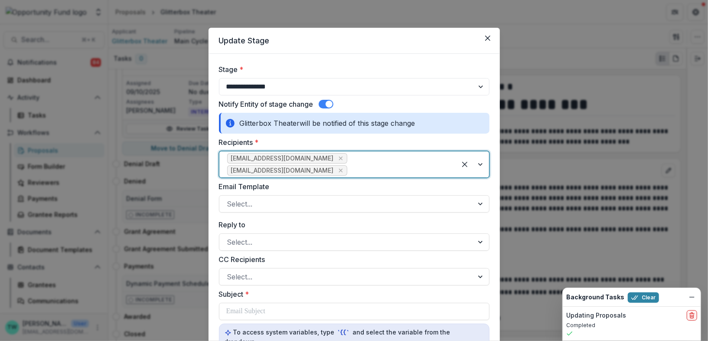
click at [420, 164] on div at bounding box center [398, 170] width 99 height 12
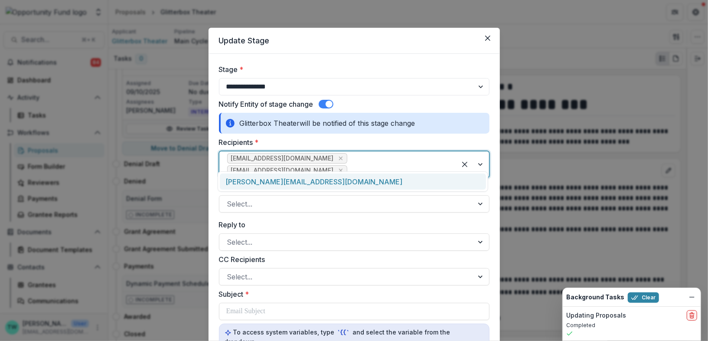
click at [396, 178] on div "judi@newsunrising.org" at bounding box center [353, 181] width 266 height 16
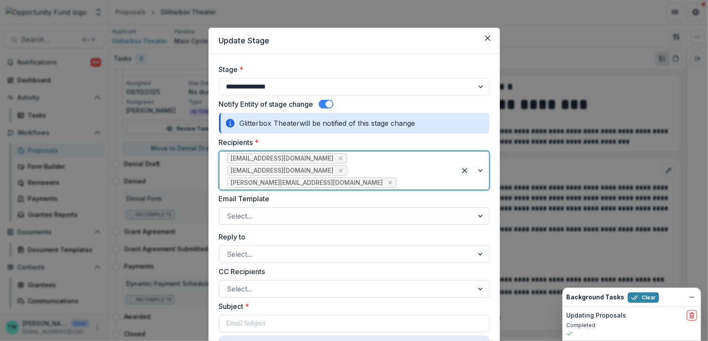
click at [313, 210] on div at bounding box center [346, 216] width 238 height 12
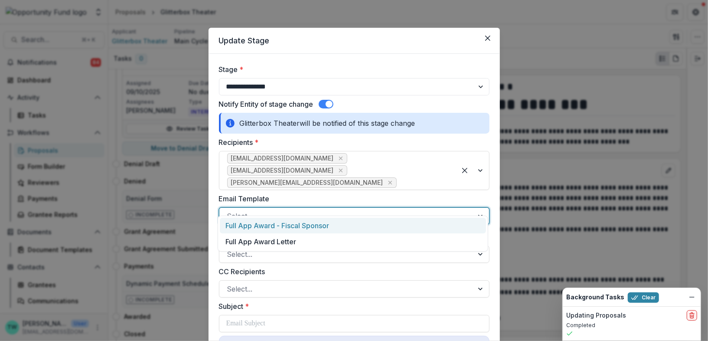
click at [309, 224] on div "Full App Award - Fiscal Sponsor" at bounding box center [353, 226] width 266 height 16
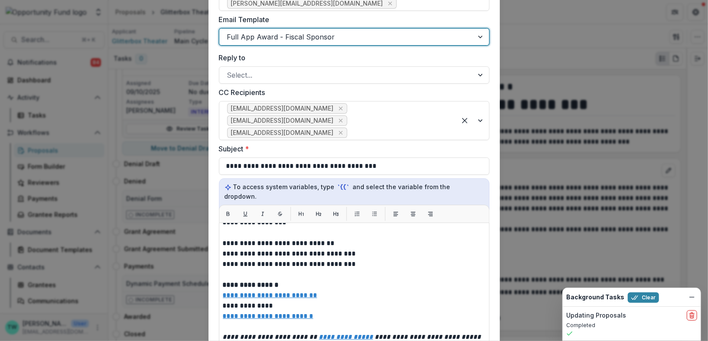
scroll to position [463, 0]
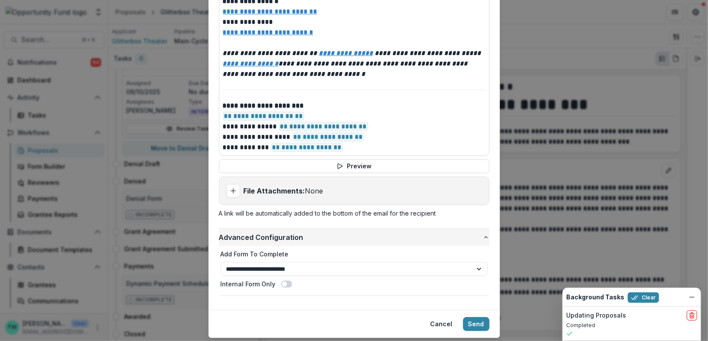
click at [233, 187] on icon "Add attachment" at bounding box center [233, 190] width 7 height 7
type input "**********"
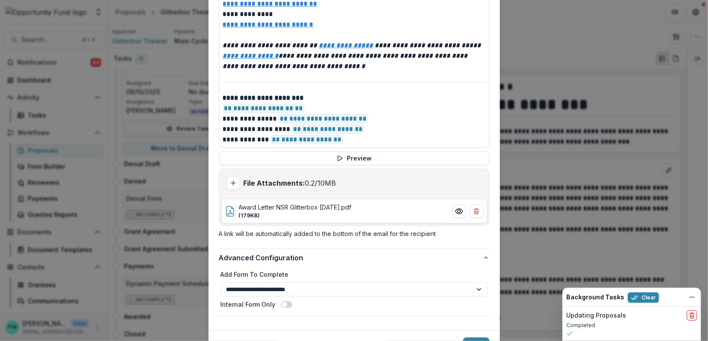
scroll to position [486, 0]
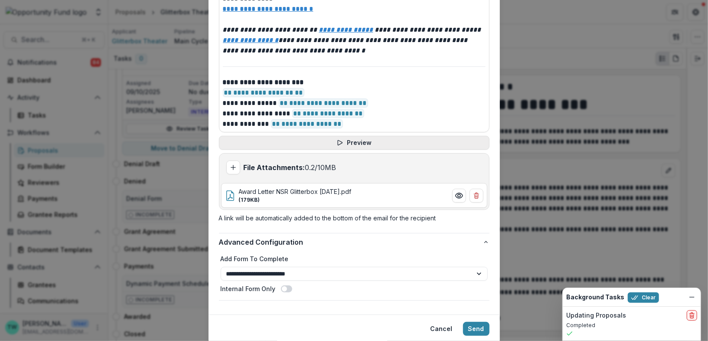
click at [360, 136] on button "Preview" at bounding box center [354, 143] width 271 height 14
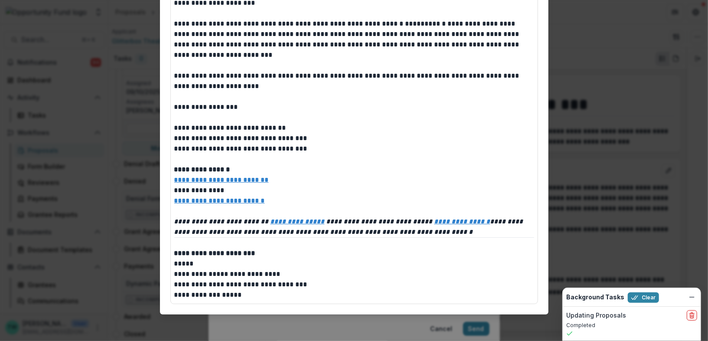
scroll to position [0, 0]
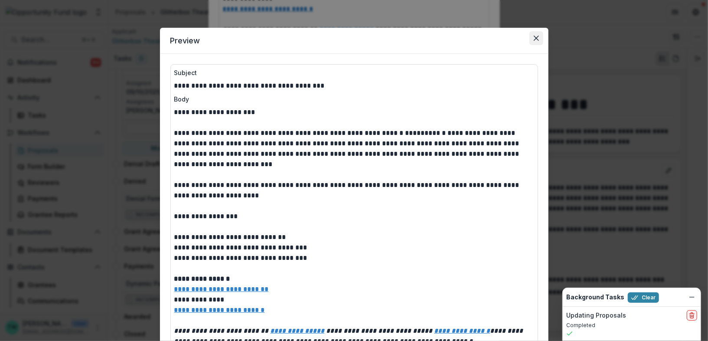
click at [536, 38] on icon "Close" at bounding box center [536, 38] width 5 height 5
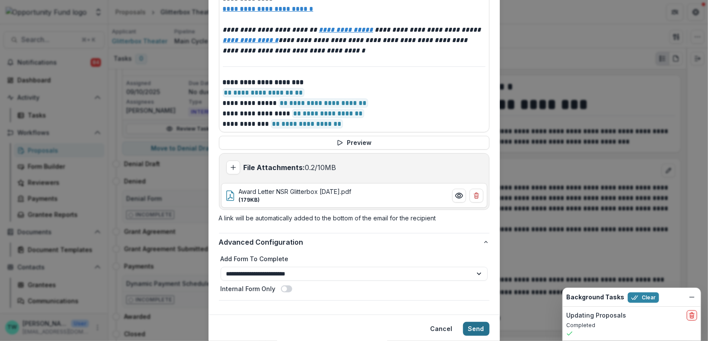
click at [476, 322] on button "Send" at bounding box center [476, 329] width 26 height 14
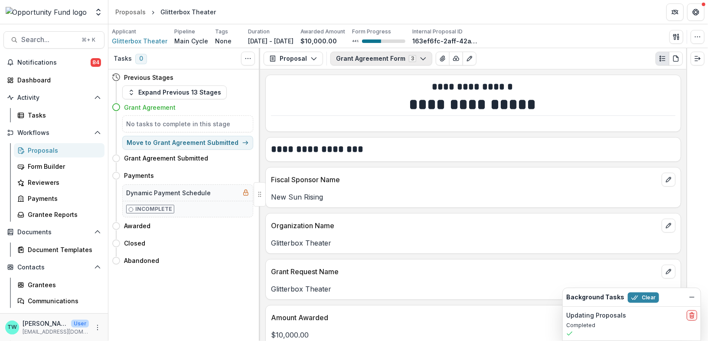
click at [420, 58] on icon "button" at bounding box center [423, 58] width 7 height 7
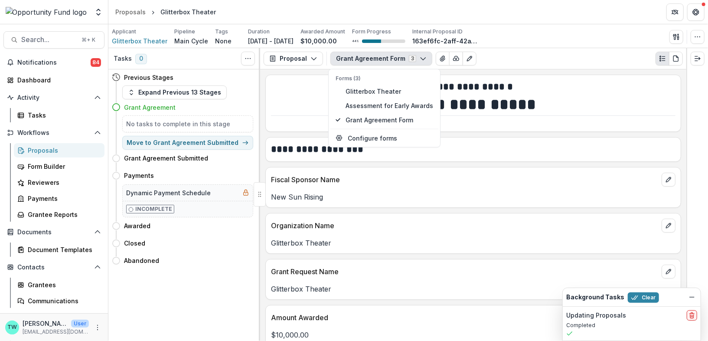
click at [272, 20] on header "Proposals Glitterbox Theater" at bounding box center [408, 12] width 600 height 24
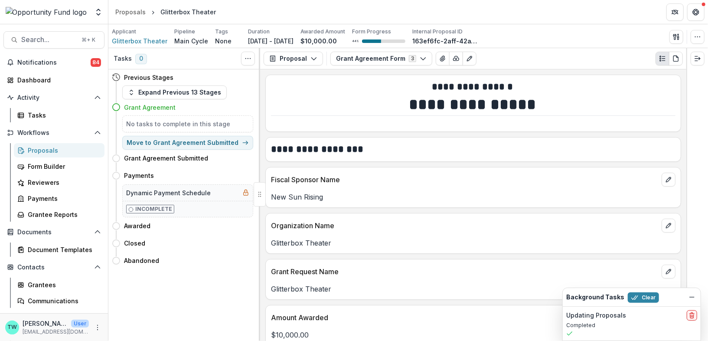
click at [49, 151] on div "Proposals" at bounding box center [63, 150] width 70 height 9
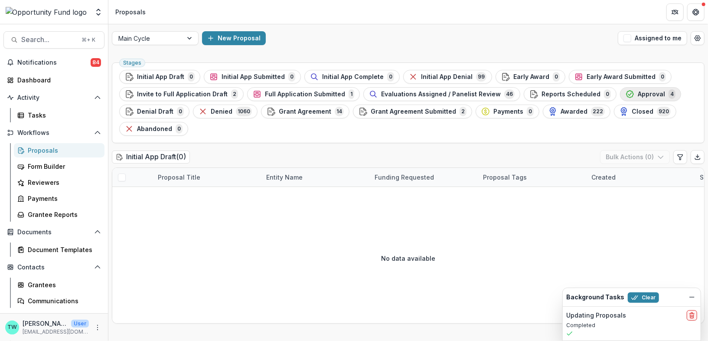
click at [638, 97] on span "Approval" at bounding box center [651, 94] width 27 height 7
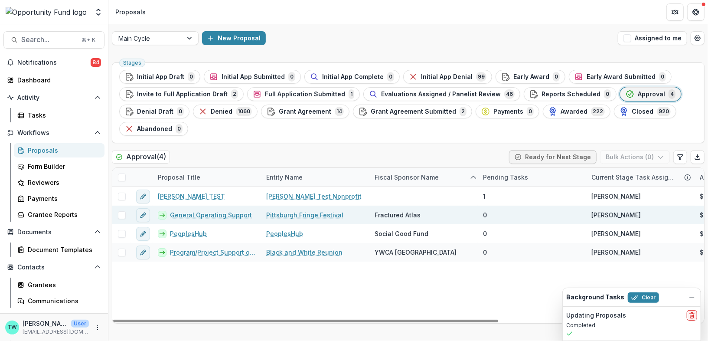
click at [206, 214] on link "General Operating Support" at bounding box center [211, 214] width 82 height 9
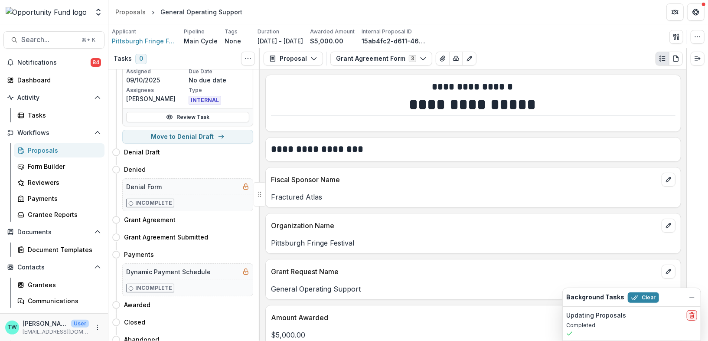
scroll to position [158, 0]
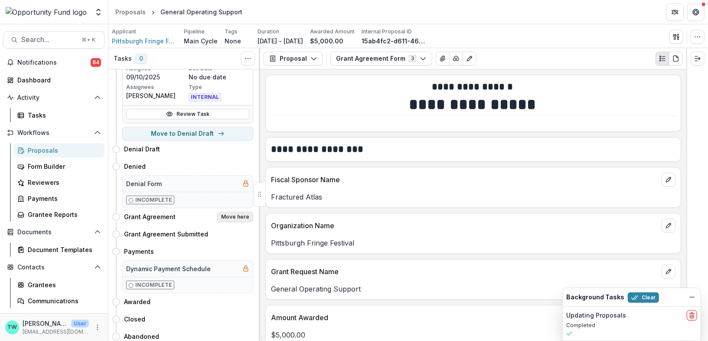
click at [234, 216] on button "Move here" at bounding box center [235, 217] width 36 height 10
select select "**********"
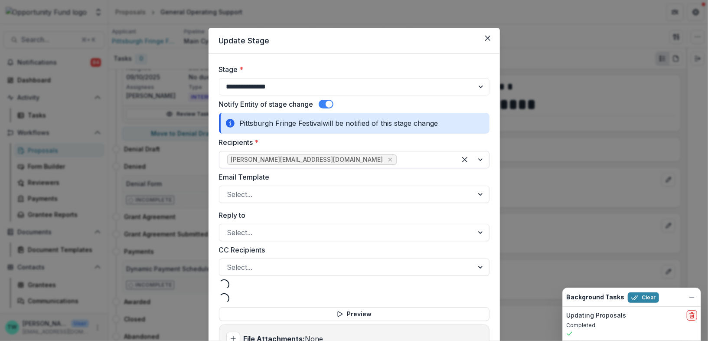
select select "**********"
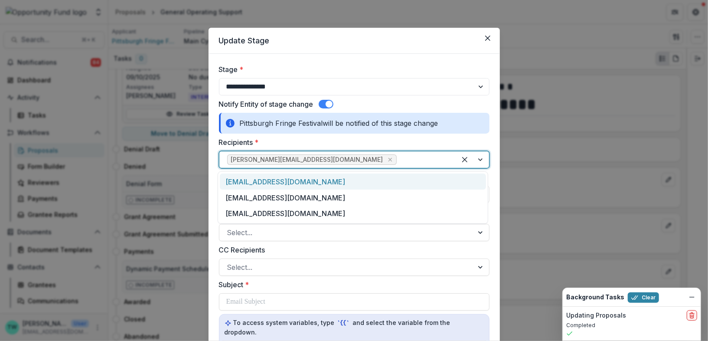
click at [398, 156] on div at bounding box center [423, 159] width 50 height 12
click at [320, 182] on div "support@fracturedatlas.org" at bounding box center [353, 181] width 266 height 16
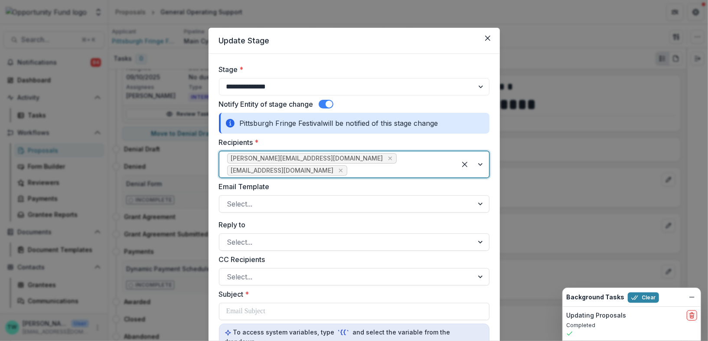
click at [418, 164] on div at bounding box center [398, 170] width 99 height 12
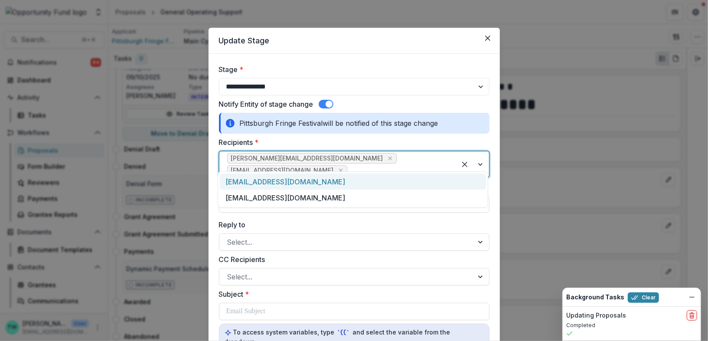
click at [373, 186] on div "admin@pittsburghfringe.org" at bounding box center [353, 181] width 266 height 16
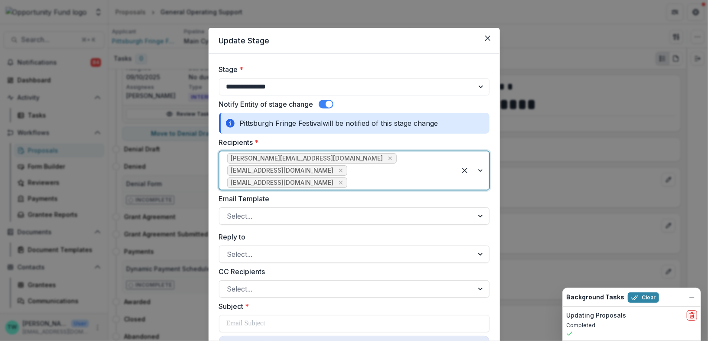
click at [395, 176] on div at bounding box center [398, 182] width 99 height 12
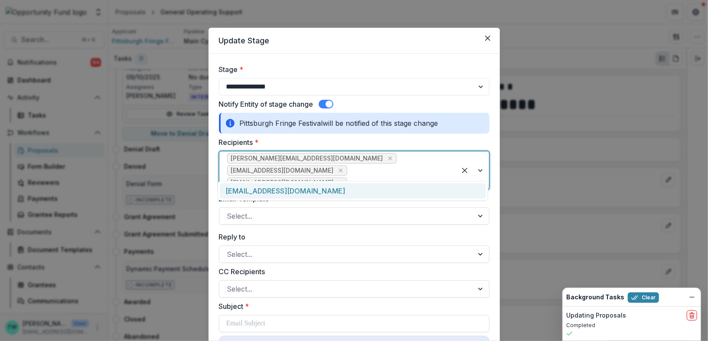
click at [363, 190] on div "pittsburghfringe@gmail.com" at bounding box center [353, 191] width 266 height 16
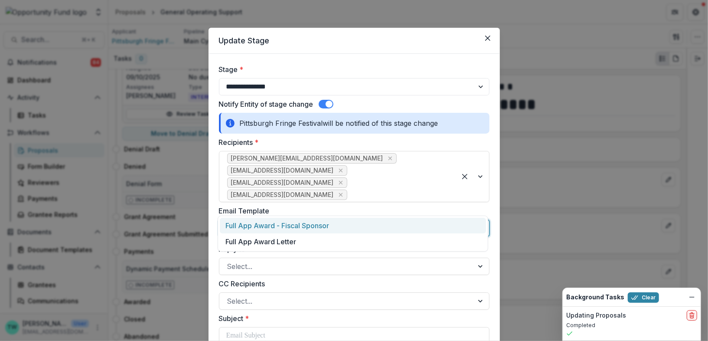
click at [318, 222] on div at bounding box center [346, 228] width 238 height 12
click at [315, 228] on div "Full App Award - Fiscal Sponsor" at bounding box center [353, 226] width 266 height 16
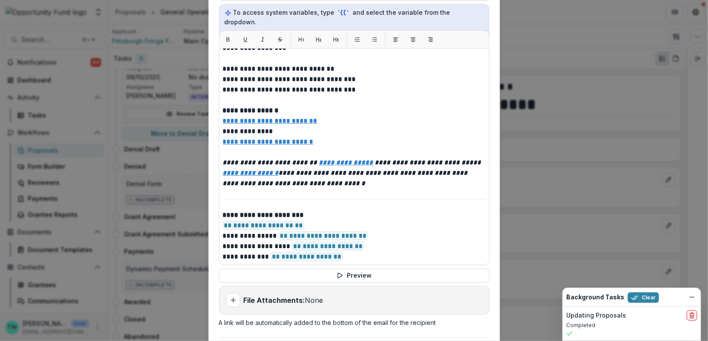
scroll to position [366, 0]
click at [236, 293] on button "Add attachment" at bounding box center [233, 300] width 14 height 14
type input "**********"
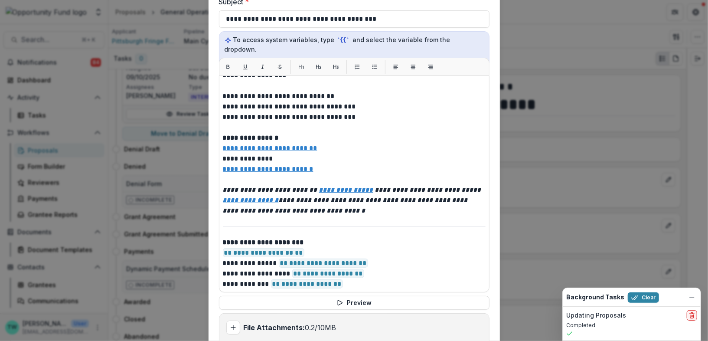
scroll to position [358, 0]
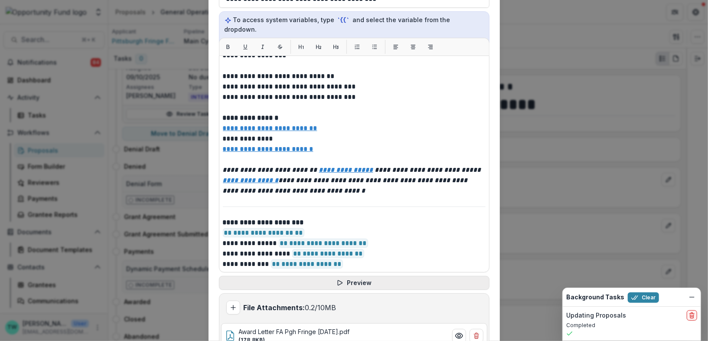
click at [360, 276] on button "Preview" at bounding box center [354, 283] width 271 height 14
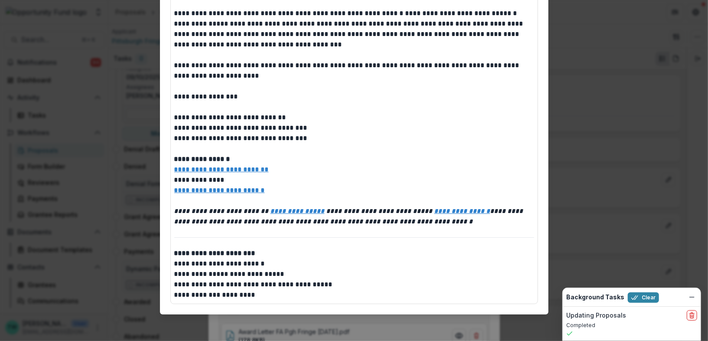
scroll to position [0, 0]
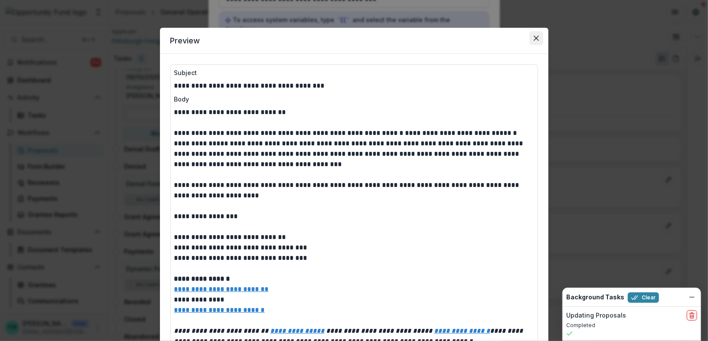
click at [536, 38] on icon "Close" at bounding box center [536, 38] width 5 height 5
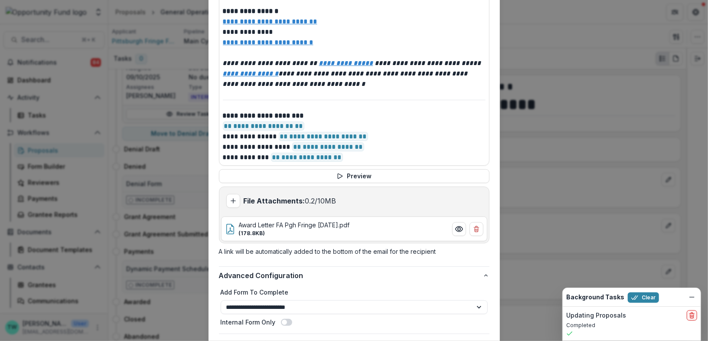
scroll to position [490, 0]
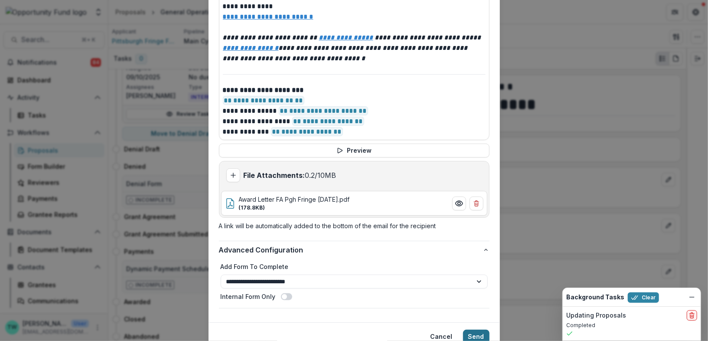
click at [474, 330] on button "Send" at bounding box center [476, 337] width 26 height 14
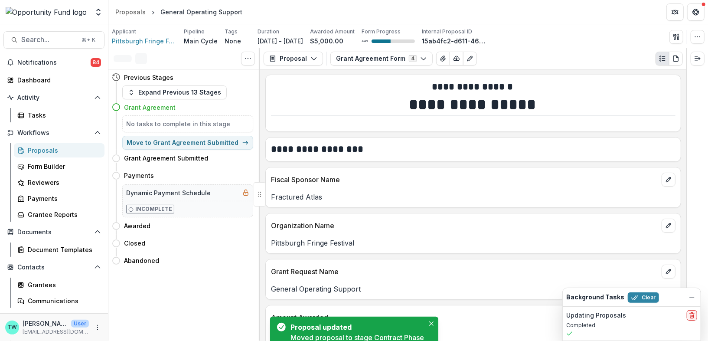
scroll to position [0, 0]
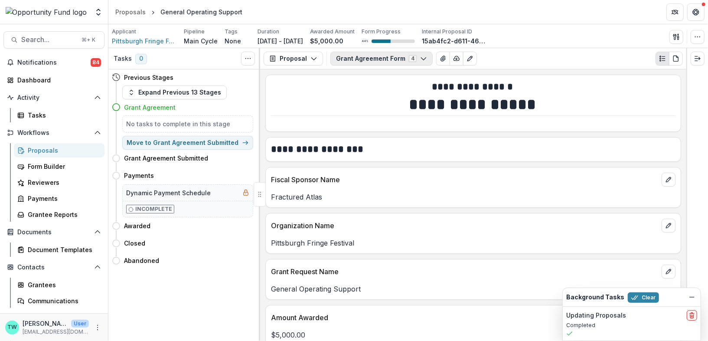
click at [420, 61] on icon "button" at bounding box center [423, 58] width 7 height 7
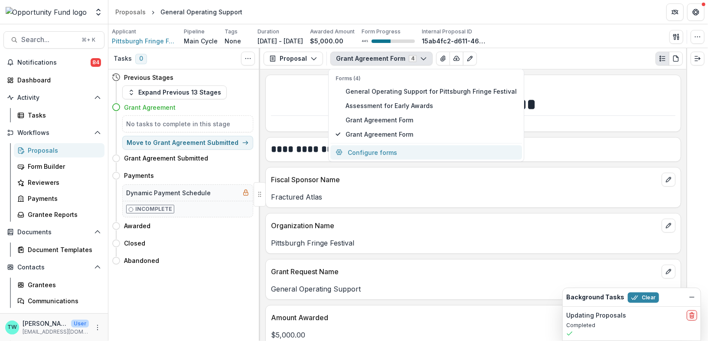
click at [389, 150] on button "Configure forms" at bounding box center [426, 152] width 192 height 14
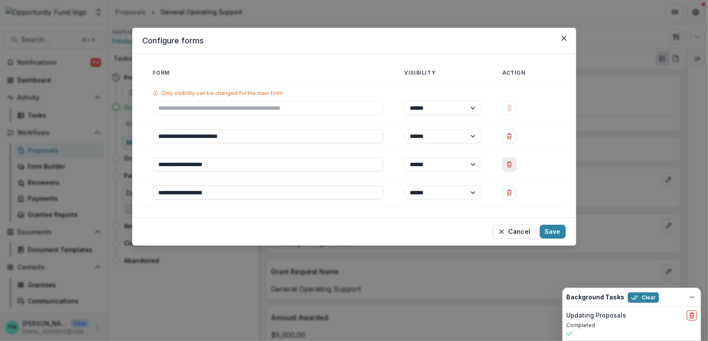
click at [508, 165] on icon "Delete Grant Agreement Form" at bounding box center [509, 164] width 7 height 7
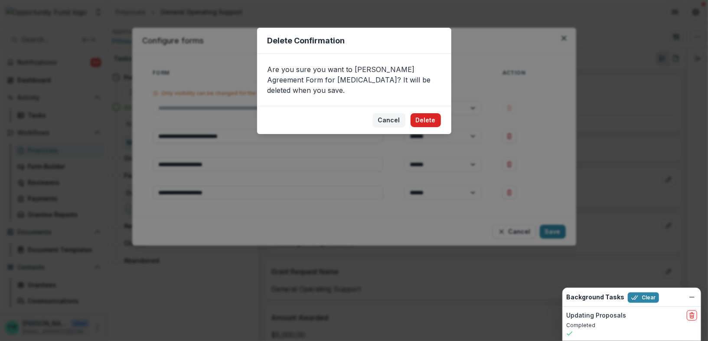
click at [430, 113] on button "Delete" at bounding box center [426, 120] width 30 height 14
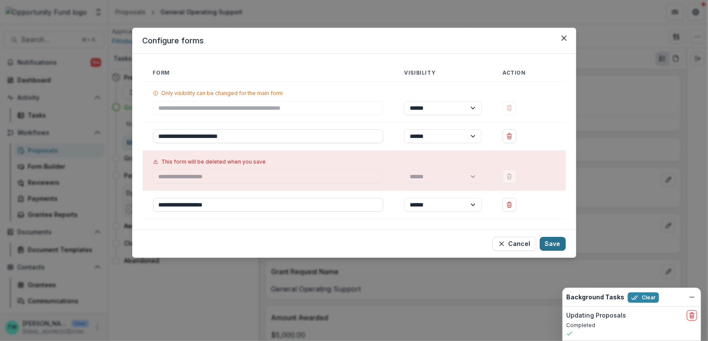
click at [551, 246] on button "Save" at bounding box center [553, 244] width 26 height 14
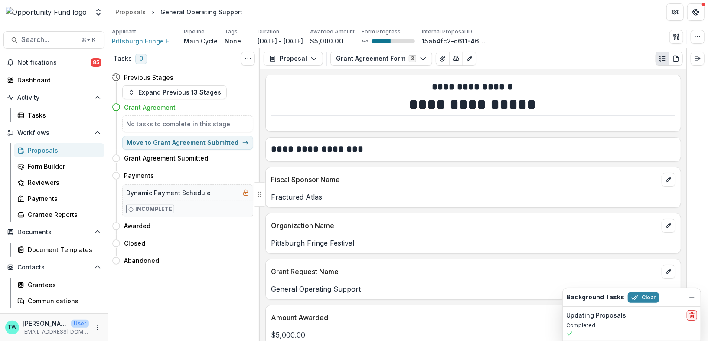
click at [49, 147] on div "Proposals" at bounding box center [63, 150] width 70 height 9
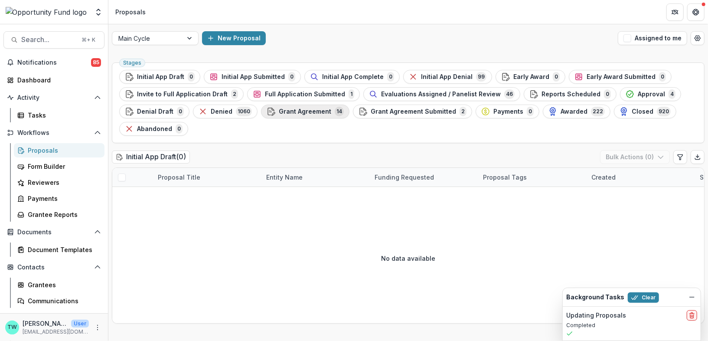
click at [311, 116] on button "Grant Agreement 14" at bounding box center [305, 111] width 88 height 14
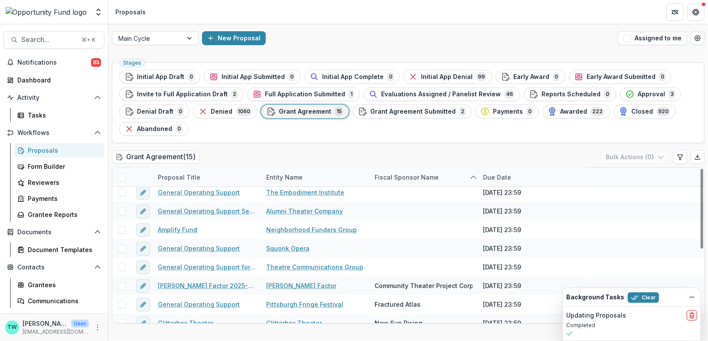
scroll to position [143, 0]
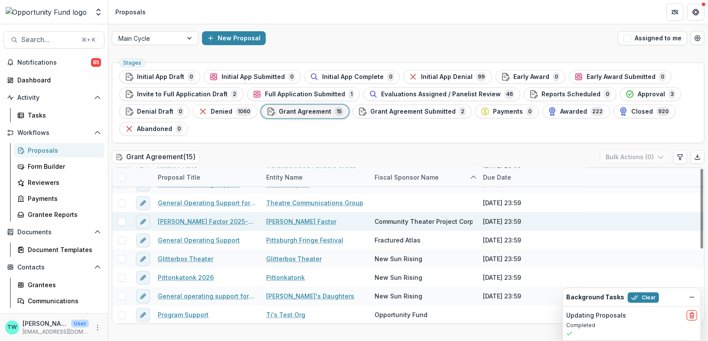
click at [218, 222] on link "[PERSON_NAME] Factor 2025-26 Season" at bounding box center [207, 221] width 98 height 9
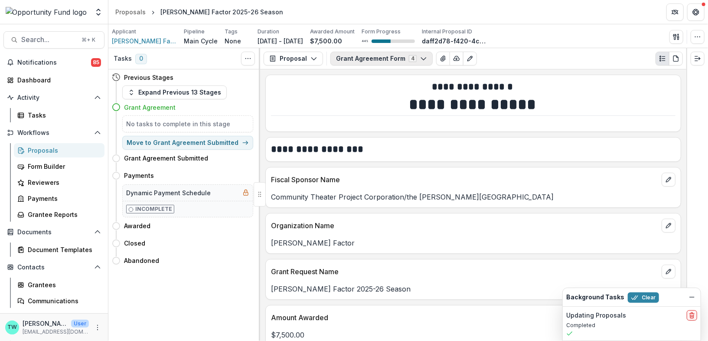
click at [420, 57] on icon "button" at bounding box center [423, 58] width 7 height 7
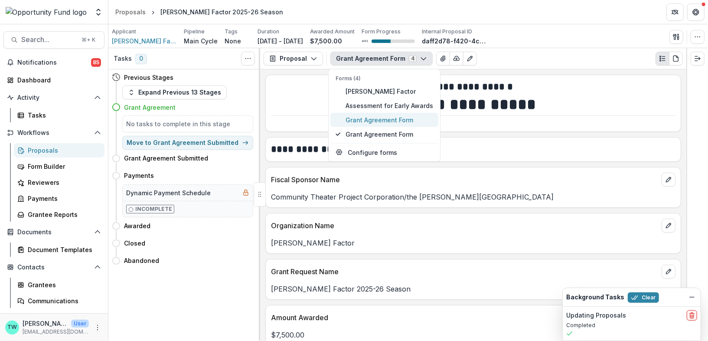
click at [398, 115] on span "Grant Agreement Form" at bounding box center [390, 119] width 88 height 9
click at [385, 148] on button "Configure forms" at bounding box center [384, 152] width 108 height 14
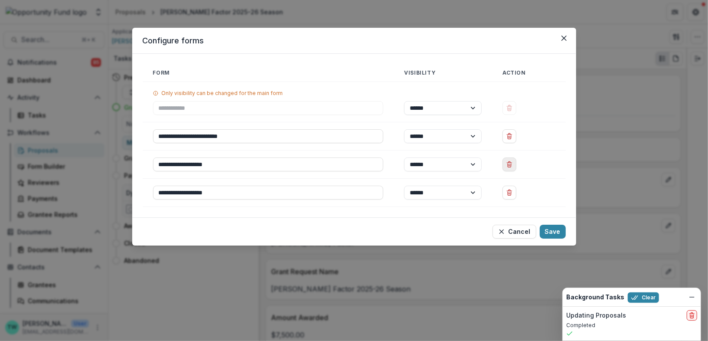
click at [508, 162] on icon "Delete Grant Agreement Form" at bounding box center [509, 164] width 7 height 7
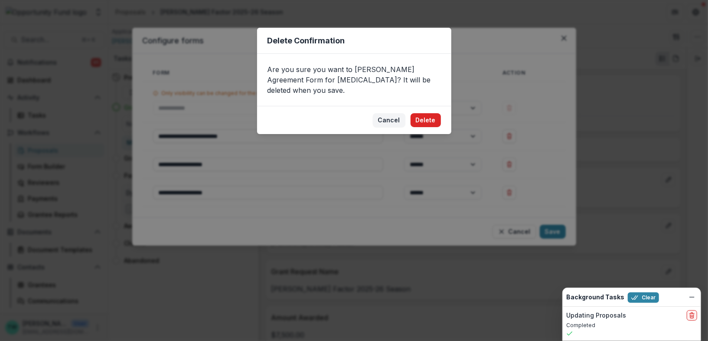
click at [421, 113] on button "Delete" at bounding box center [426, 120] width 30 height 14
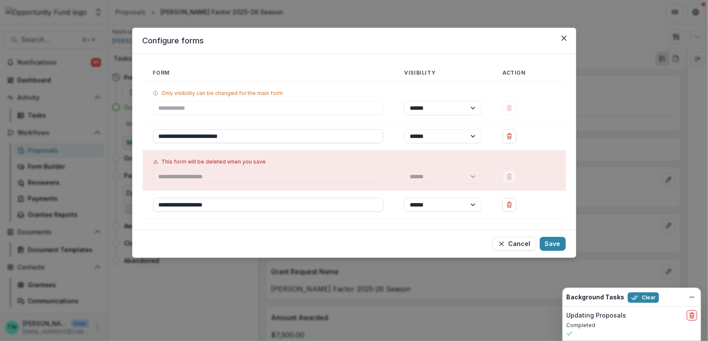
click at [553, 243] on button "Save" at bounding box center [553, 244] width 26 height 14
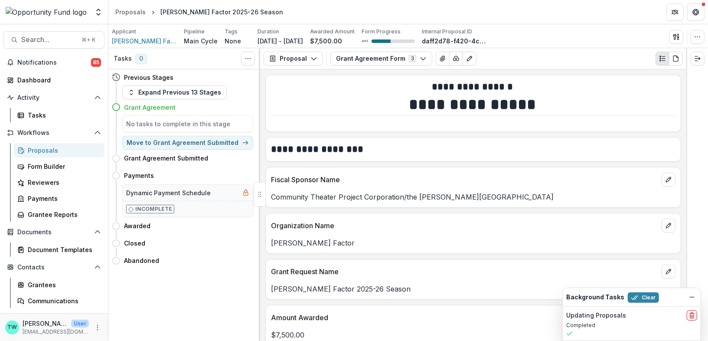
click at [43, 148] on div "Proposals" at bounding box center [63, 150] width 70 height 9
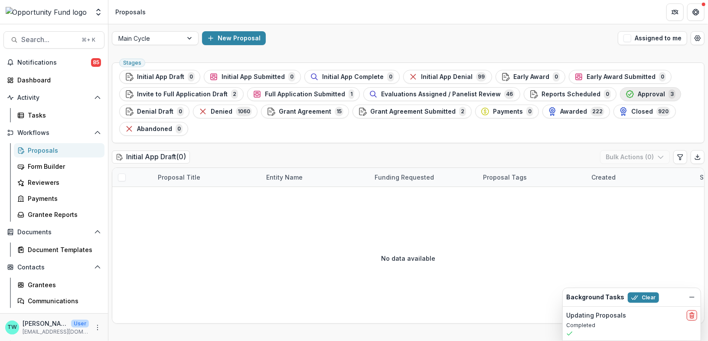
click at [638, 97] on span "Approval" at bounding box center [651, 94] width 27 height 7
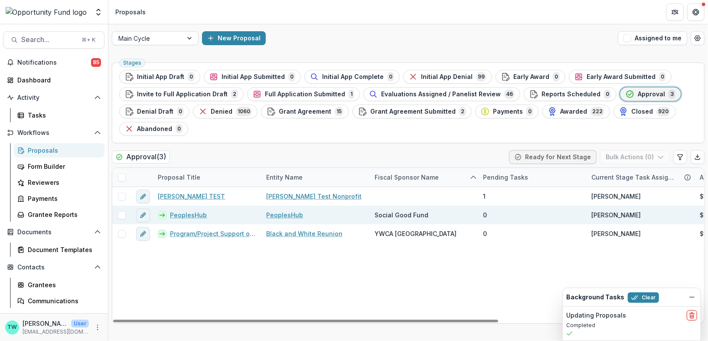
click at [193, 212] on link "PeoplesHub" at bounding box center [188, 214] width 37 height 9
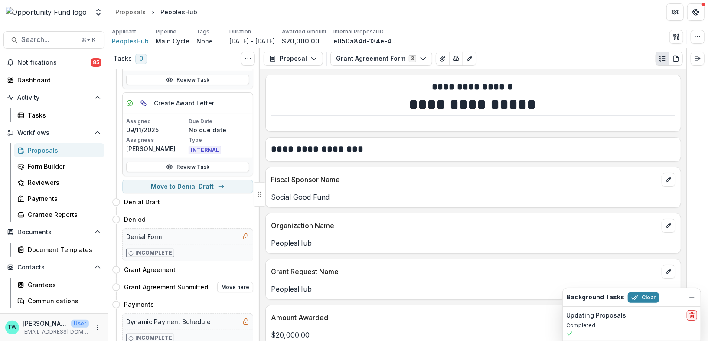
scroll to position [158, 0]
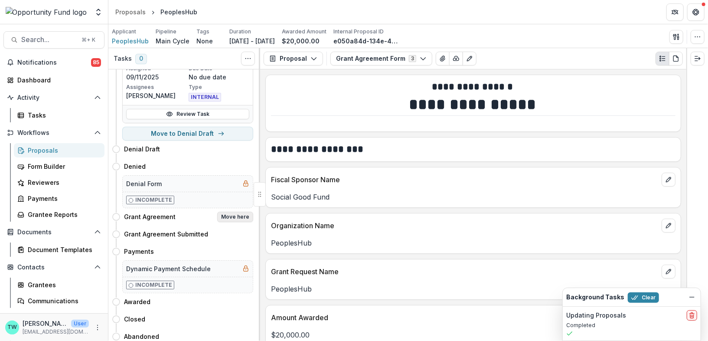
click at [237, 215] on button "Move here" at bounding box center [235, 217] width 36 height 10
select select "**********"
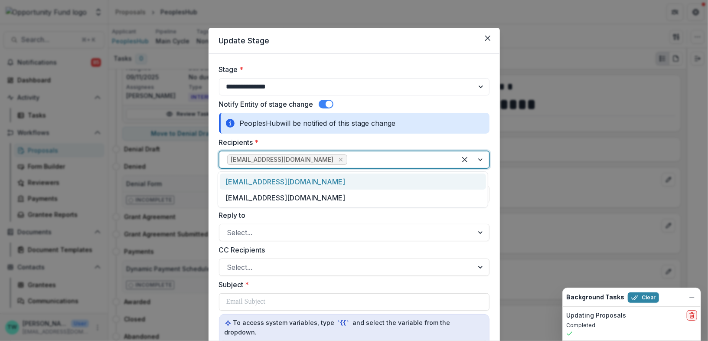
click at [349, 162] on div at bounding box center [398, 159] width 99 height 12
click at [333, 184] on div "socialgood@socialgoodfund.org" at bounding box center [353, 181] width 266 height 16
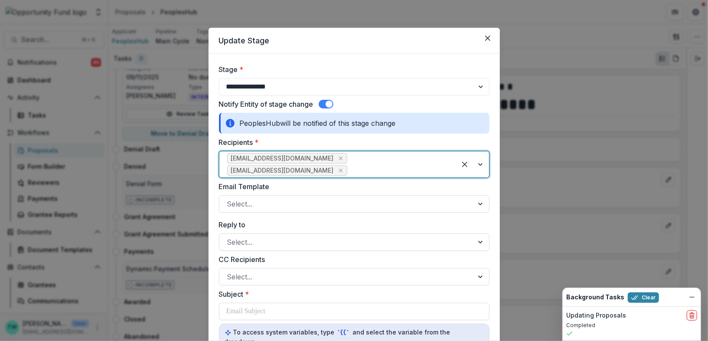
click at [447, 164] on div at bounding box center [398, 170] width 99 height 12
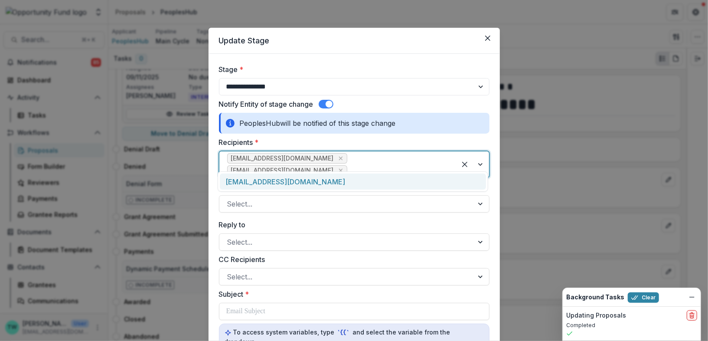
click at [369, 183] on div "development@peopleshub.org" at bounding box center [353, 181] width 266 height 16
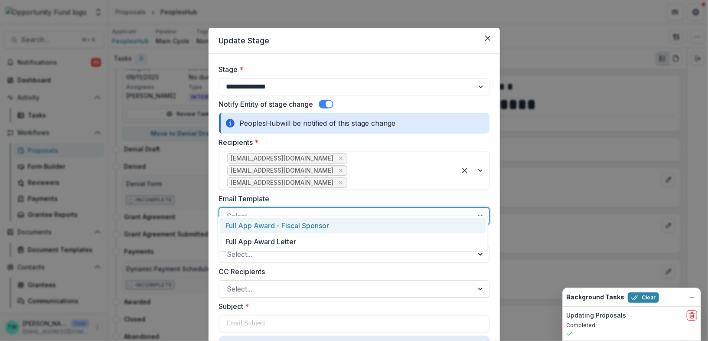
click at [320, 210] on div at bounding box center [346, 216] width 238 height 12
click at [316, 229] on div "Full App Award - Fiscal Sponsor" at bounding box center [353, 226] width 266 height 16
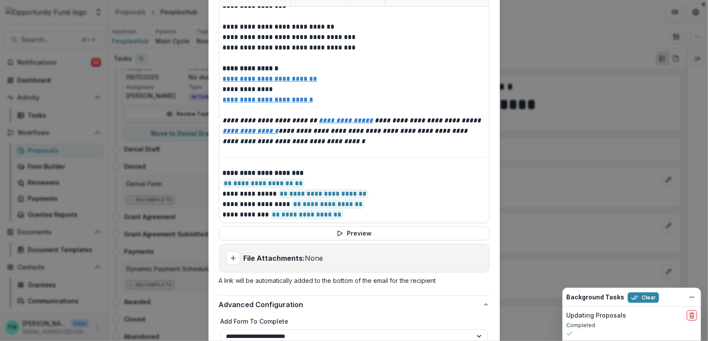
scroll to position [463, 0]
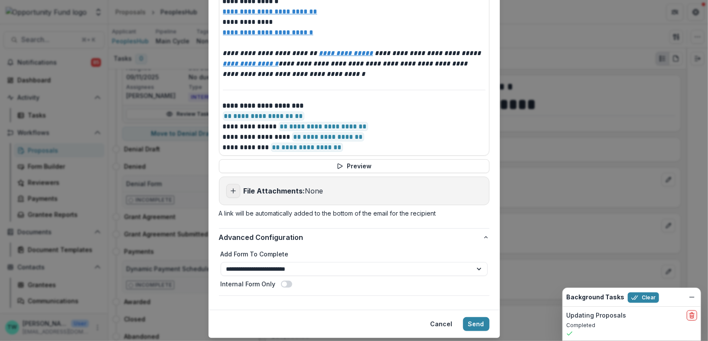
click at [233, 187] on icon "Add attachment" at bounding box center [233, 190] width 7 height 7
type input "**********"
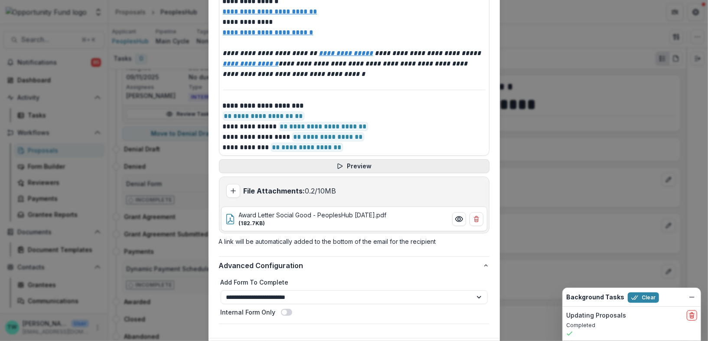
click at [358, 159] on button "Preview" at bounding box center [354, 166] width 271 height 14
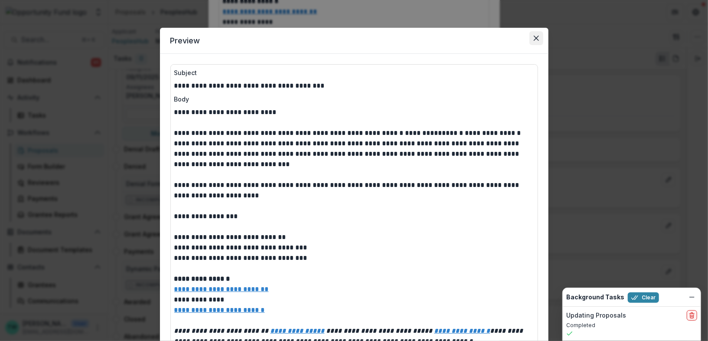
click at [531, 37] on button "Close" at bounding box center [536, 38] width 14 height 14
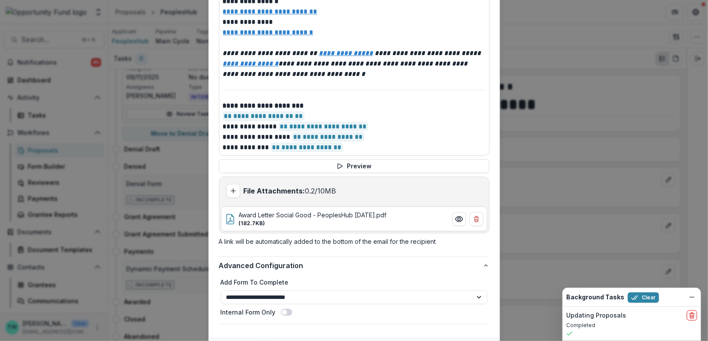
scroll to position [490, 0]
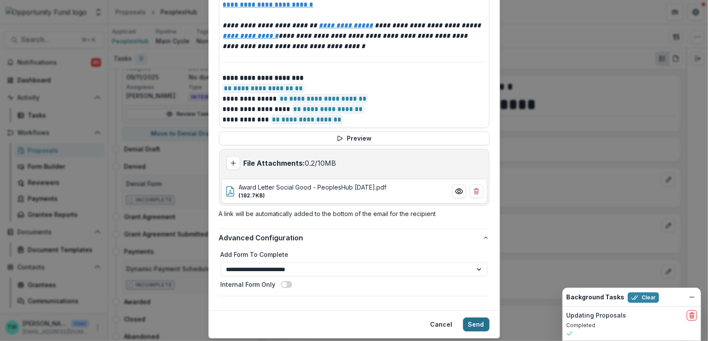
click at [477, 317] on button "Send" at bounding box center [476, 324] width 26 height 14
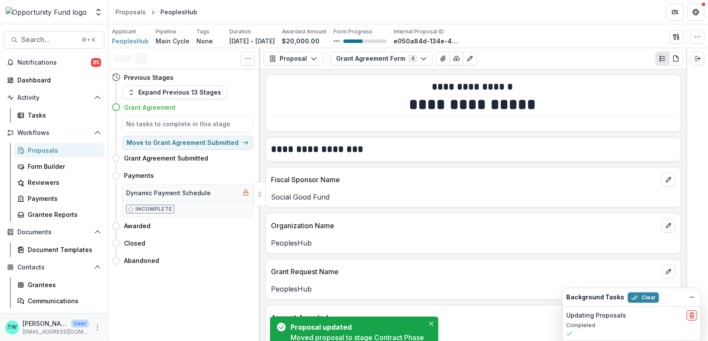
scroll to position [0, 0]
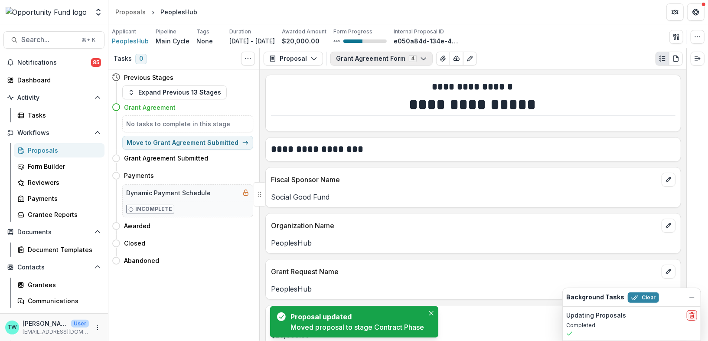
click at [420, 59] on icon "button" at bounding box center [423, 58] width 7 height 7
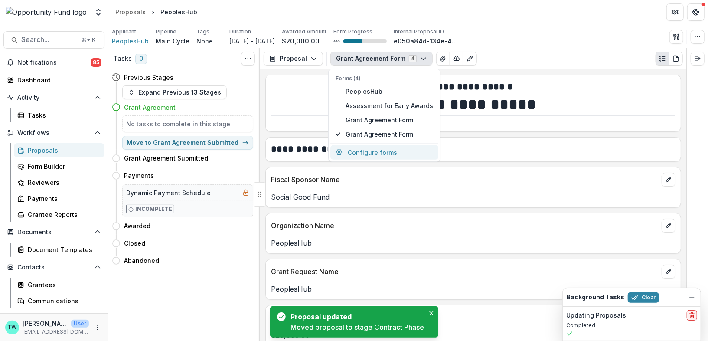
click at [382, 152] on button "Configure forms" at bounding box center [384, 152] width 108 height 14
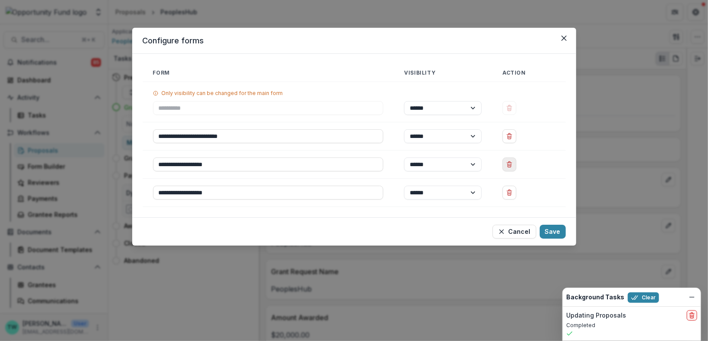
click at [507, 164] on icon "Delete Grant Agreement Form" at bounding box center [509, 164] width 7 height 7
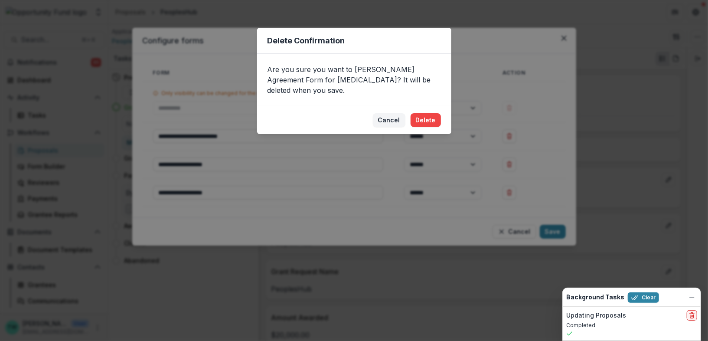
click at [429, 113] on button "Delete" at bounding box center [426, 120] width 30 height 14
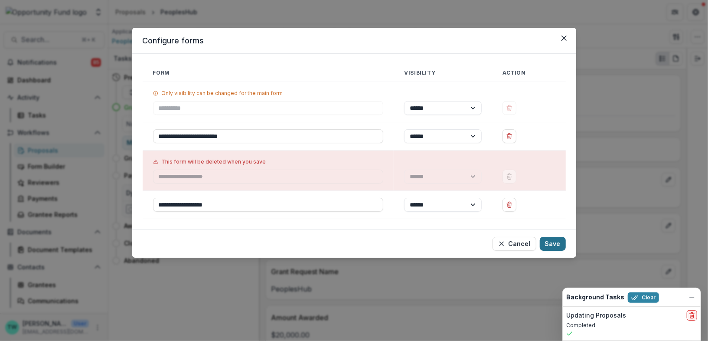
click at [552, 242] on button "Save" at bounding box center [553, 244] width 26 height 14
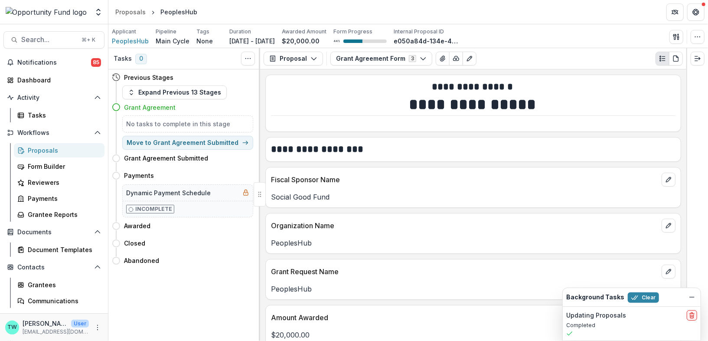
click at [37, 152] on div "Proposals" at bounding box center [63, 150] width 70 height 9
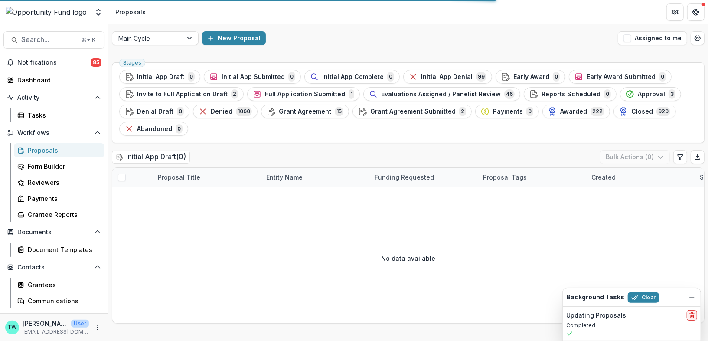
click at [638, 94] on span "Approval" at bounding box center [651, 94] width 27 height 7
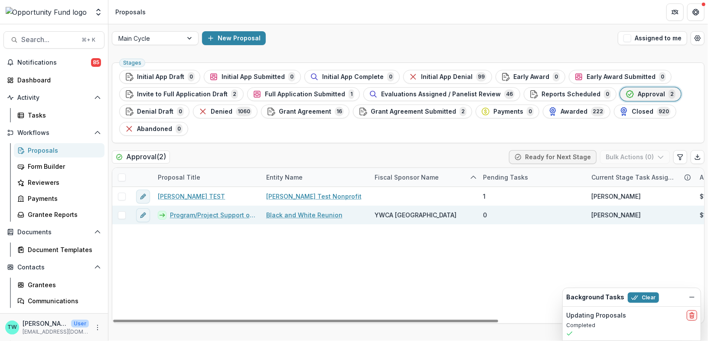
click at [220, 214] on link "Program/Project Support of PRJS 2026" at bounding box center [213, 214] width 86 height 9
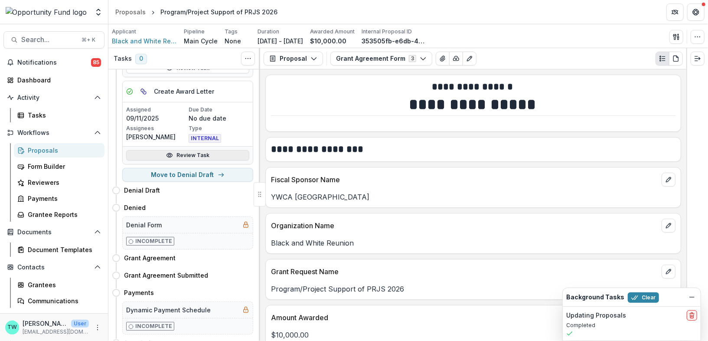
scroll to position [132, 0]
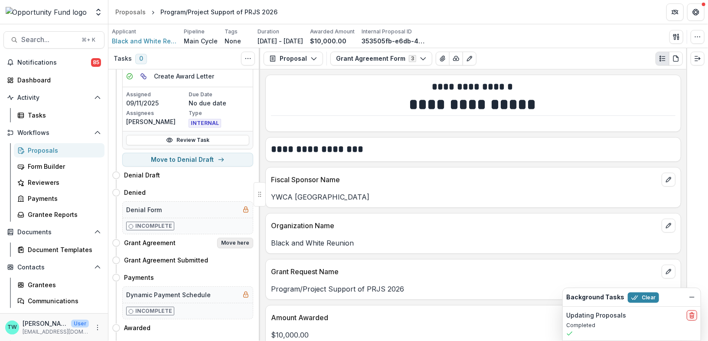
click at [231, 240] on button "Move here" at bounding box center [235, 243] width 36 height 10
select select "**********"
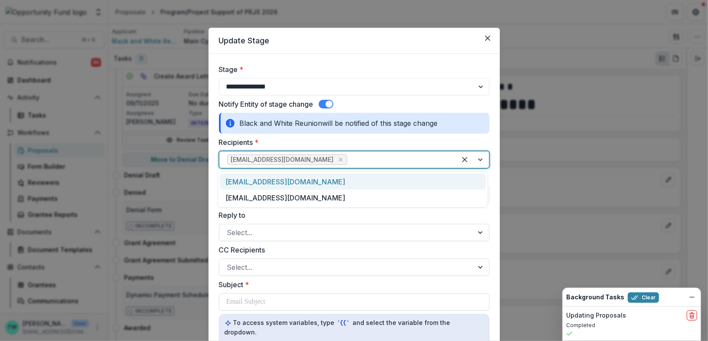
click at [349, 160] on div at bounding box center [398, 159] width 99 height 12
click at [338, 181] on div "timsstevens71@gmai.com" at bounding box center [353, 181] width 266 height 16
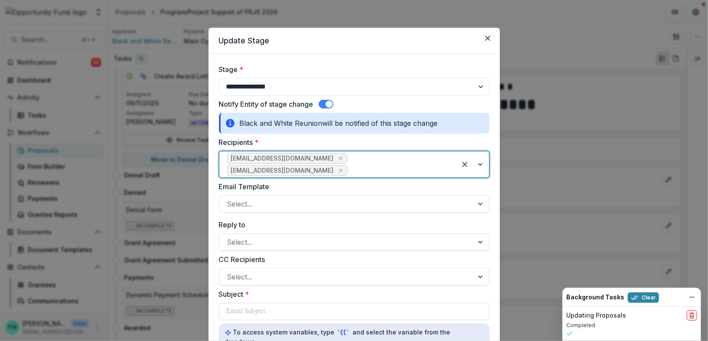
click at [415, 164] on div at bounding box center [398, 170] width 99 height 12
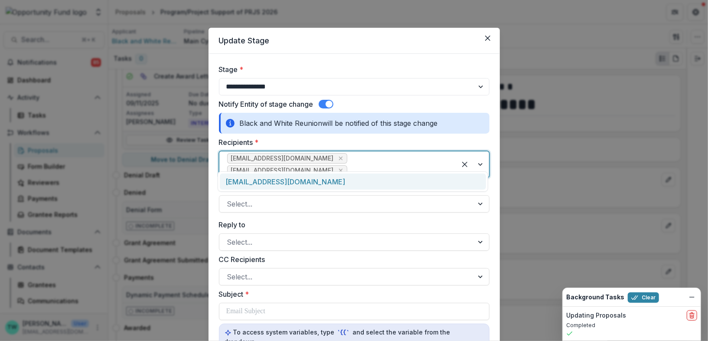
click at [401, 183] on div "ahyde@ywcapgh.org" at bounding box center [353, 181] width 266 height 16
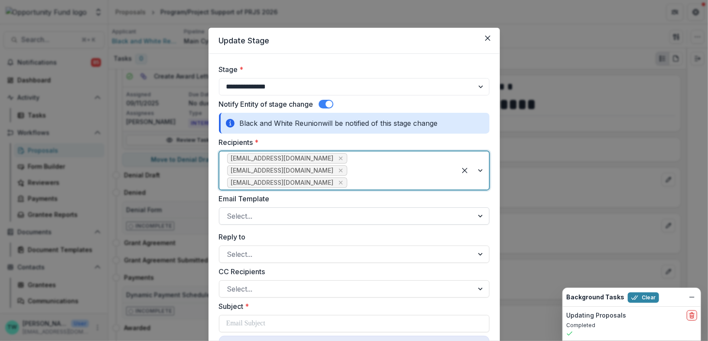
click at [362, 210] on div at bounding box center [346, 216] width 238 height 12
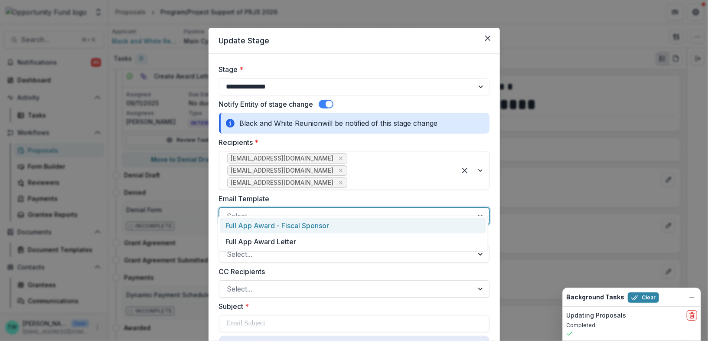
click at [352, 222] on div "Full App Award - Fiscal Sponsor" at bounding box center [353, 226] width 266 height 16
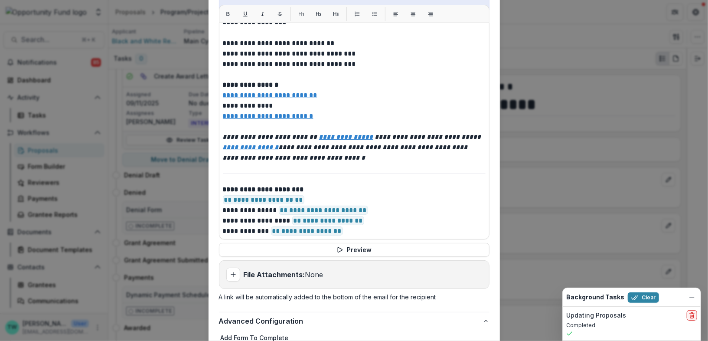
scroll to position [463, 0]
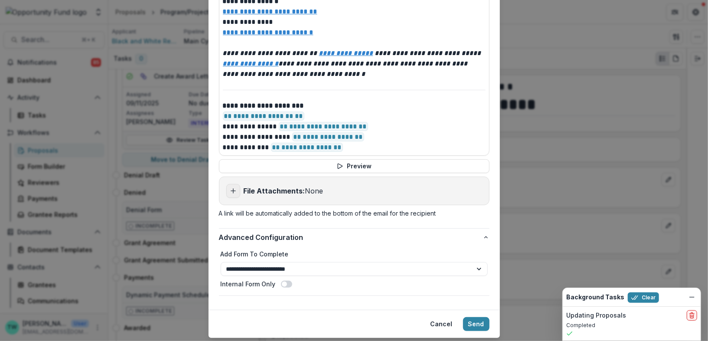
click at [233, 187] on icon "Add attachment" at bounding box center [233, 190] width 7 height 7
type input "**********"
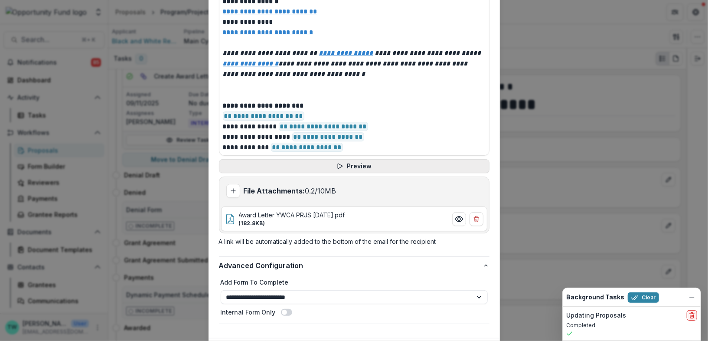
click at [357, 159] on button "Preview" at bounding box center [354, 166] width 271 height 14
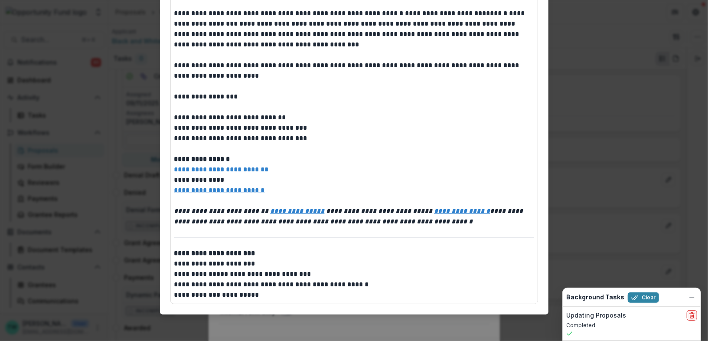
scroll to position [0, 0]
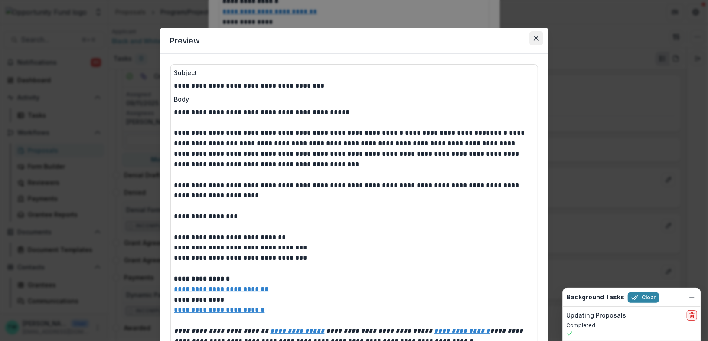
click at [541, 38] on button "Close" at bounding box center [536, 38] width 14 height 14
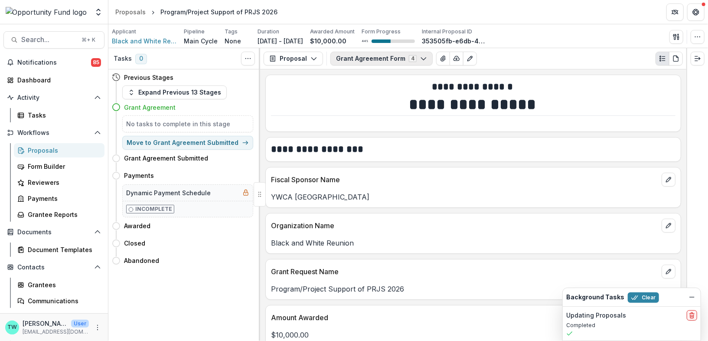
click at [420, 56] on icon "button" at bounding box center [423, 58] width 7 height 7
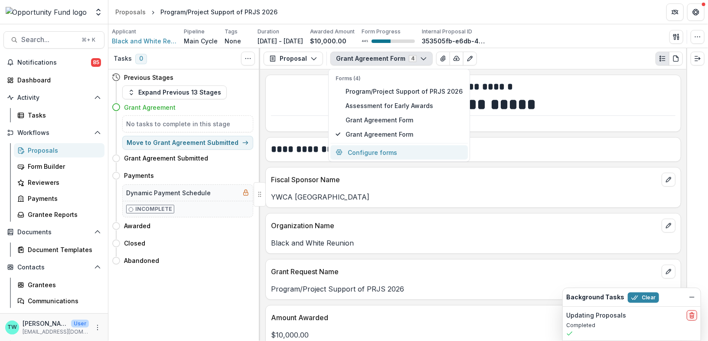
click at [385, 153] on button "Configure forms" at bounding box center [398, 152] width 137 height 14
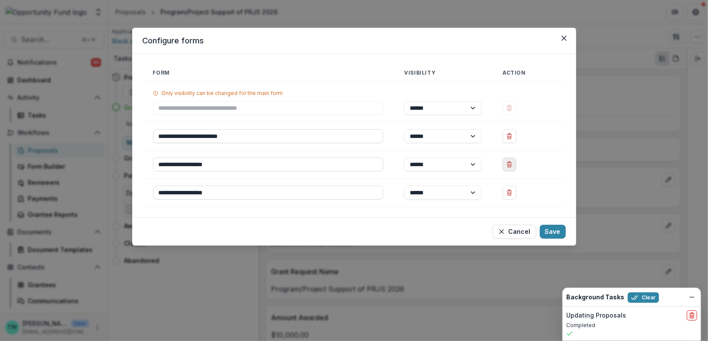
click at [510, 164] on line "Delete Grant Agreement Form" at bounding box center [510, 165] width 0 height 2
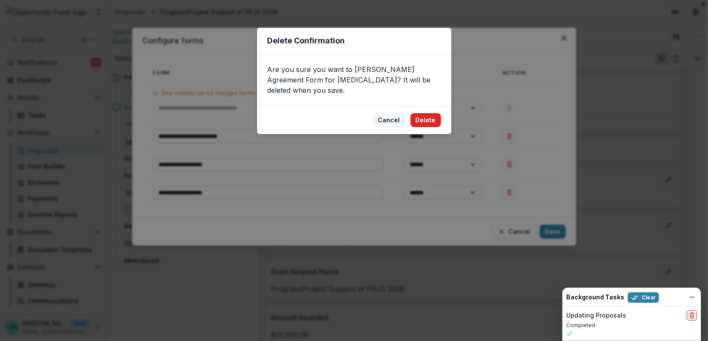
click at [434, 113] on button "Delete" at bounding box center [426, 120] width 30 height 14
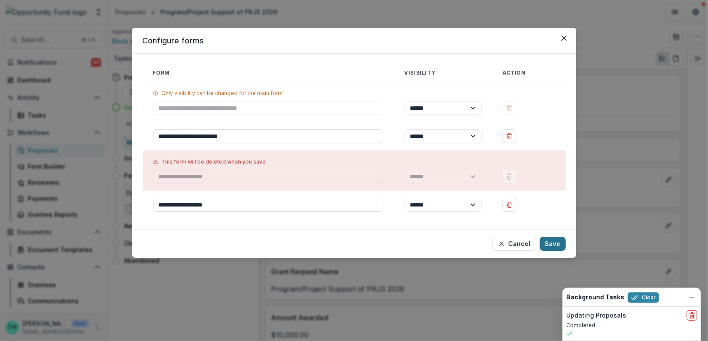
click at [552, 242] on button "Save" at bounding box center [553, 244] width 26 height 14
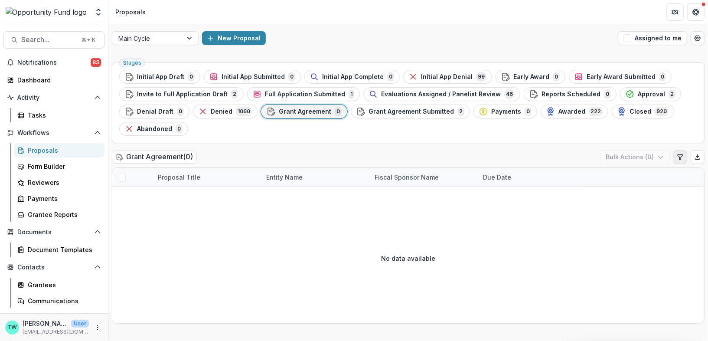
click at [679, 157] on icon "Edit table settings" at bounding box center [680, 156] width 7 height 7
select select "******"
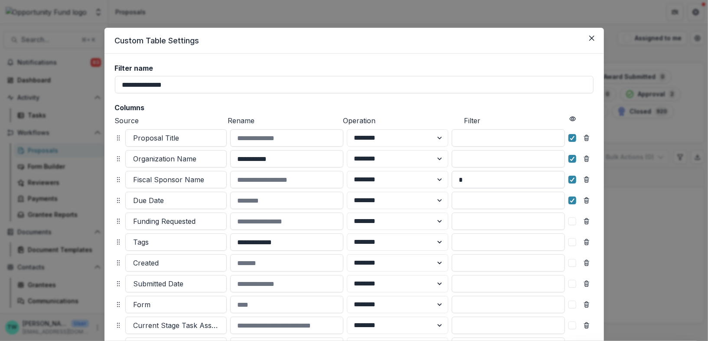
click at [476, 176] on input "*" at bounding box center [508, 179] width 113 height 17
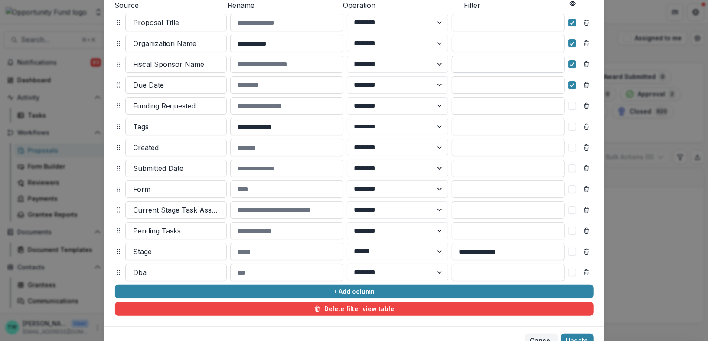
scroll to position [156, 0]
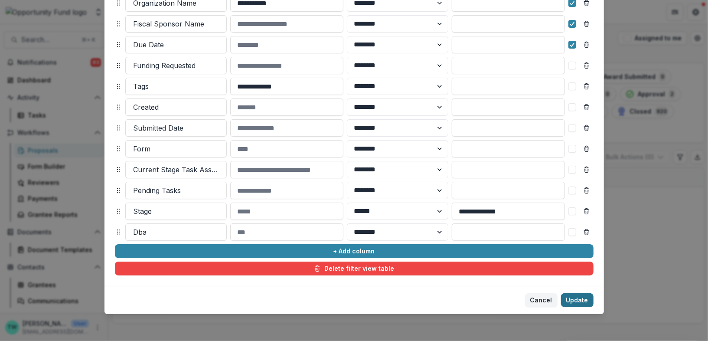
click at [575, 303] on button "Update" at bounding box center [577, 300] width 33 height 14
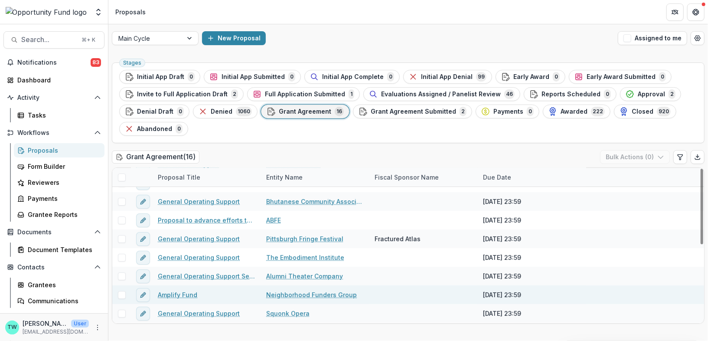
scroll to position [122, 0]
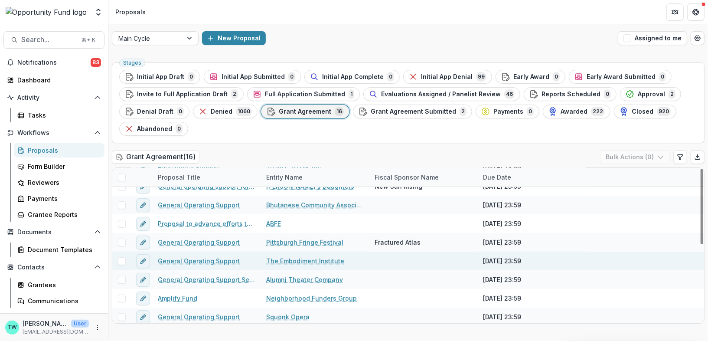
click at [204, 258] on link "General Operating Support" at bounding box center [199, 260] width 82 height 9
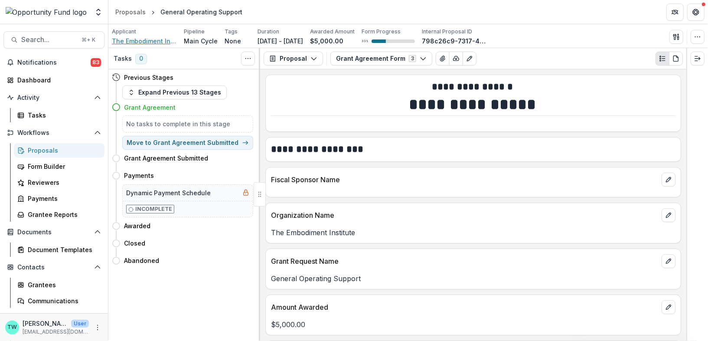
click at [157, 39] on span "The Embodiment Institute" at bounding box center [144, 40] width 65 height 9
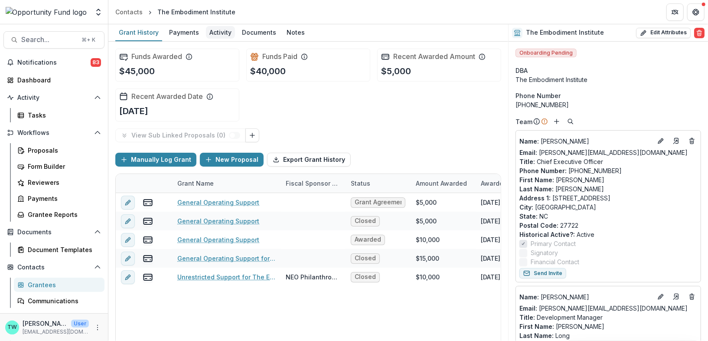
click at [220, 33] on div "Activity" at bounding box center [220, 32] width 29 height 13
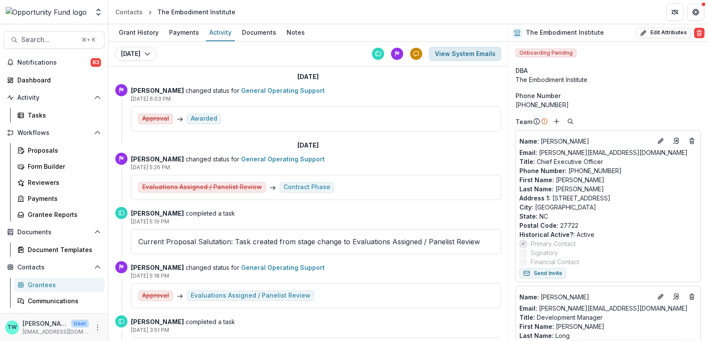
click at [457, 56] on button "View System Emails" at bounding box center [465, 54] width 72 height 14
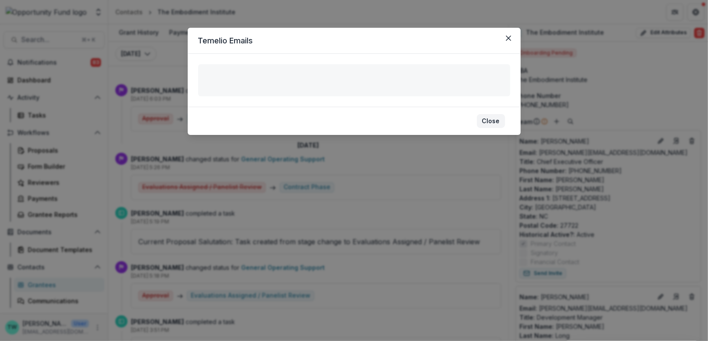
click at [496, 119] on button "Close" at bounding box center [491, 121] width 28 height 14
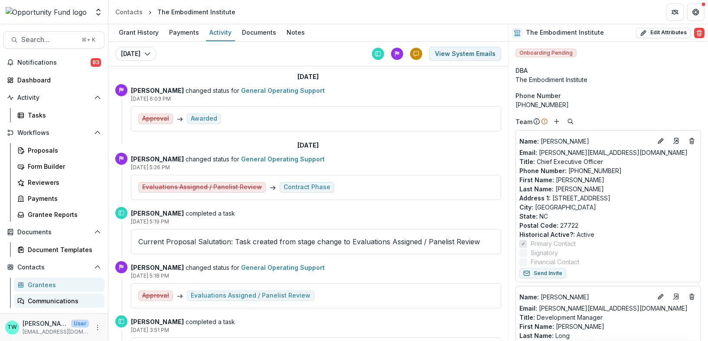
click at [49, 299] on div "Communications" at bounding box center [63, 300] width 70 height 9
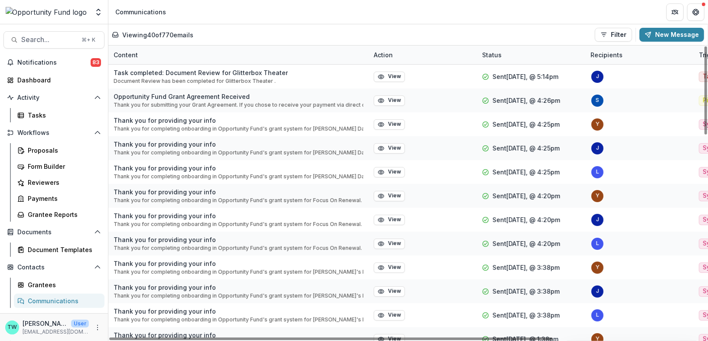
click at [212, 56] on div "Content" at bounding box center [238, 55] width 260 height 19
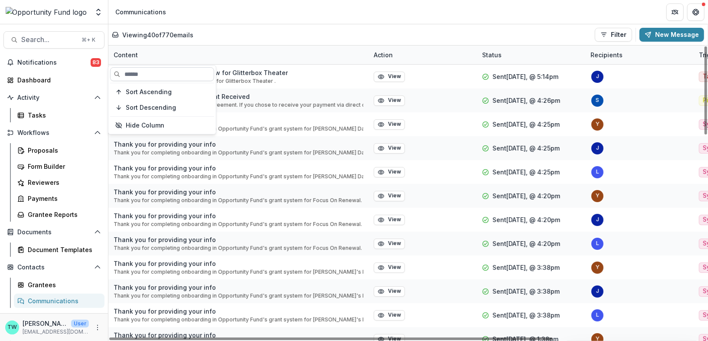
click at [185, 75] on input at bounding box center [162, 74] width 104 height 14
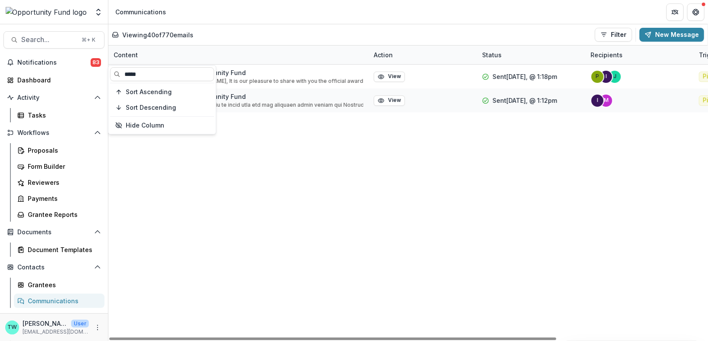
type input "*****"
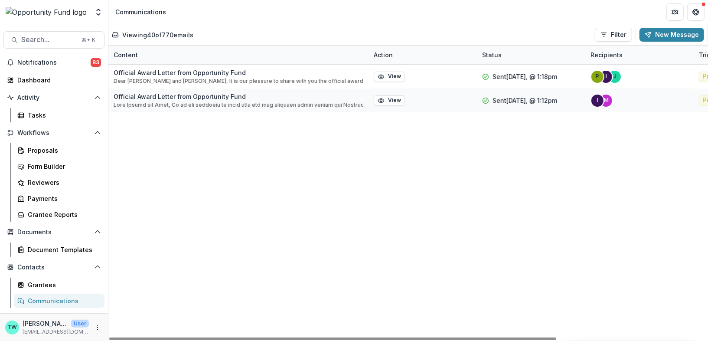
click at [294, 34] on div "Viewing 40 of 770 emails Filter Draft Sent New Message" at bounding box center [408, 35] width 592 height 14
